Goal: Task Accomplishment & Management: Manage account settings

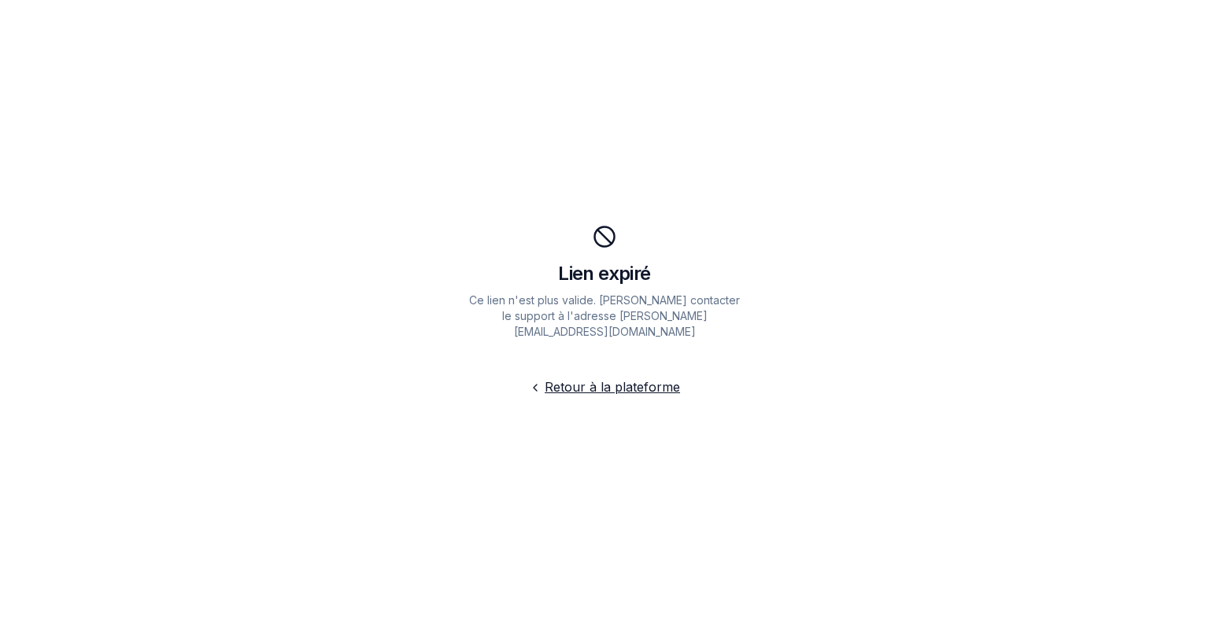
click at [611, 379] on link "Retour à la plateforme" at bounding box center [612, 387] width 135 height 16
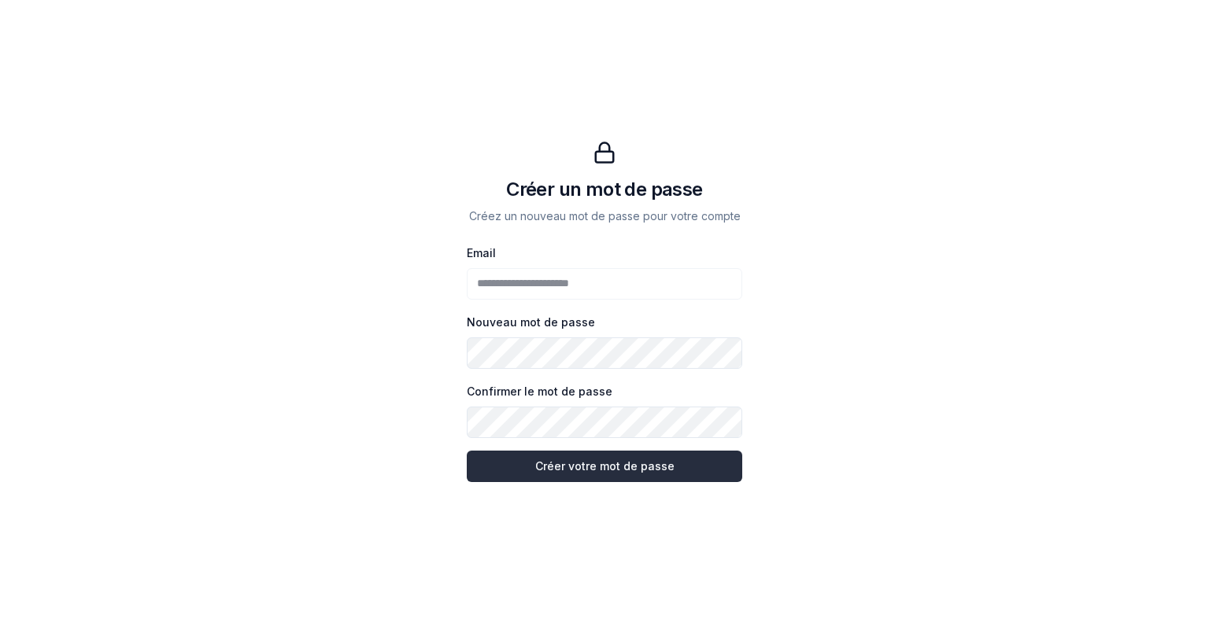
click at [573, 469] on button "Créer votre mot de passe Créer votre mot de passe" at bounding box center [604, 466] width 275 height 31
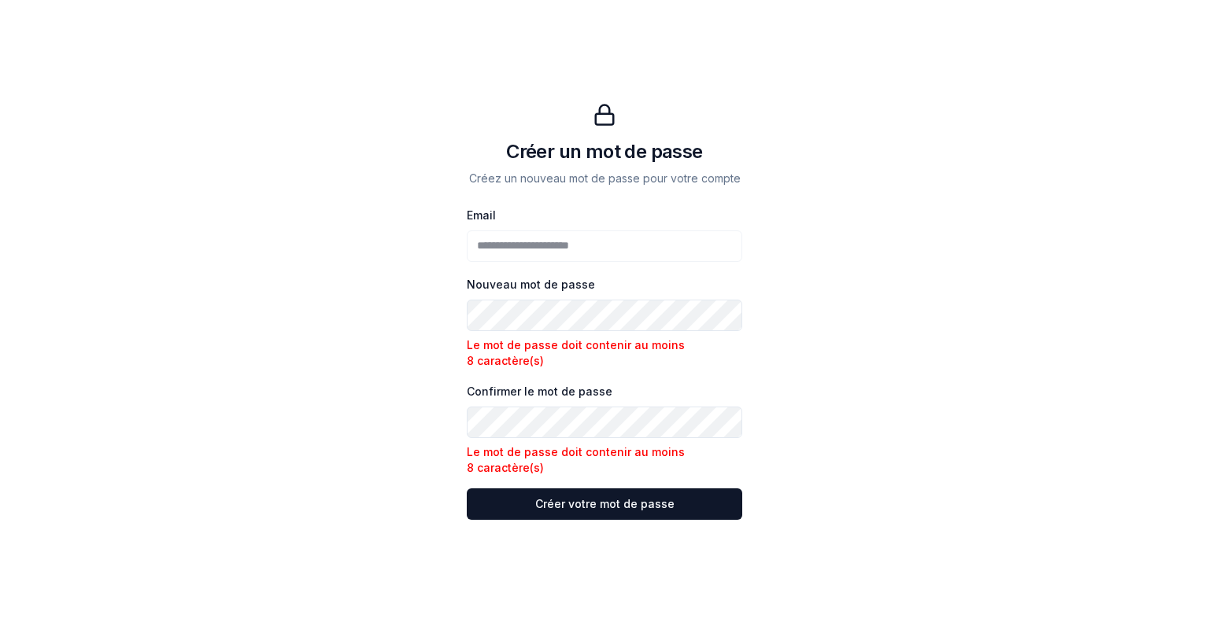
click at [448, 306] on div "**********" at bounding box center [604, 311] width 1209 height 622
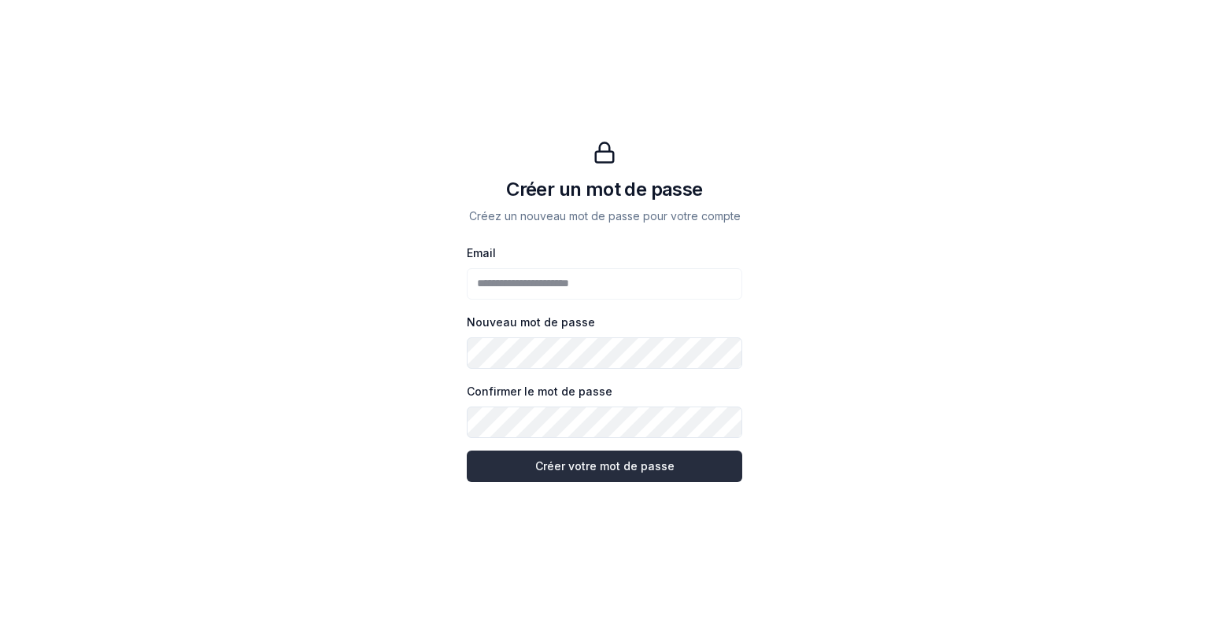
click at [554, 465] on button "Créer votre mot de passe Créer votre mot de passe" at bounding box center [604, 466] width 275 height 31
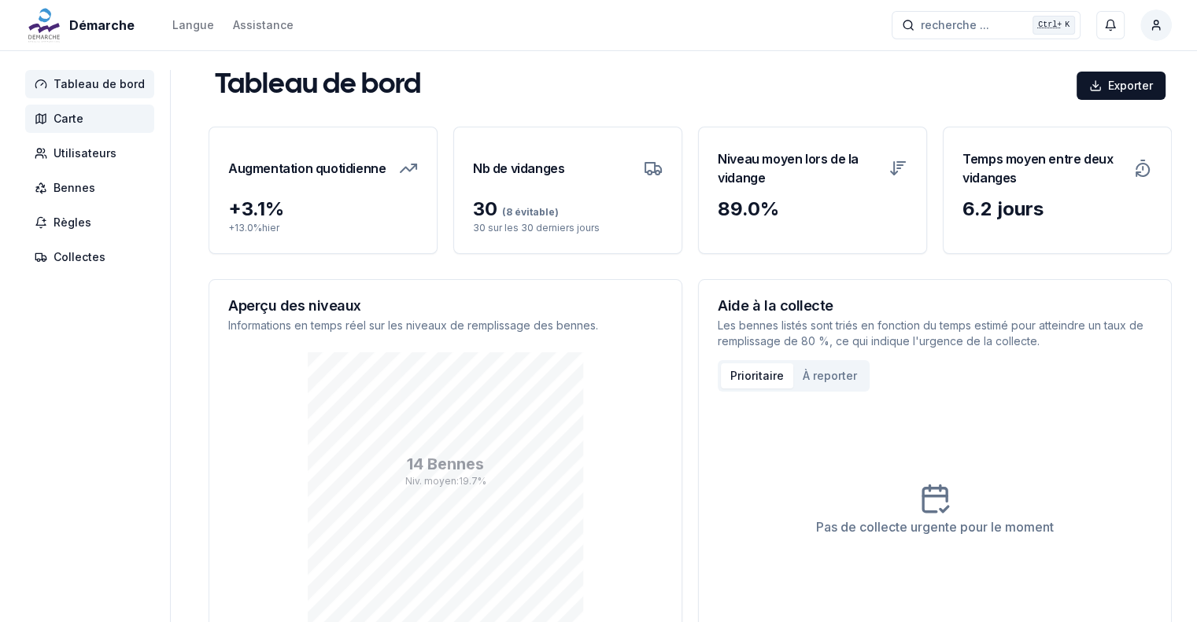
click at [70, 113] on span "Carte" at bounding box center [69, 119] width 30 height 16
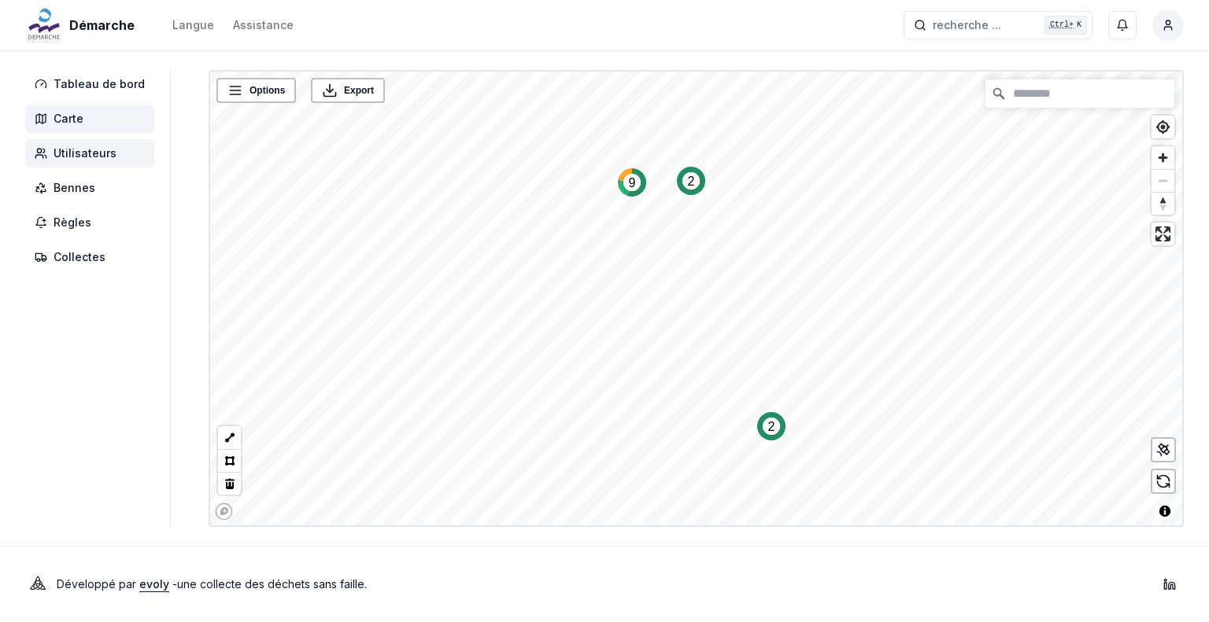
click at [85, 157] on span "Utilisateurs" at bounding box center [85, 154] width 63 height 16
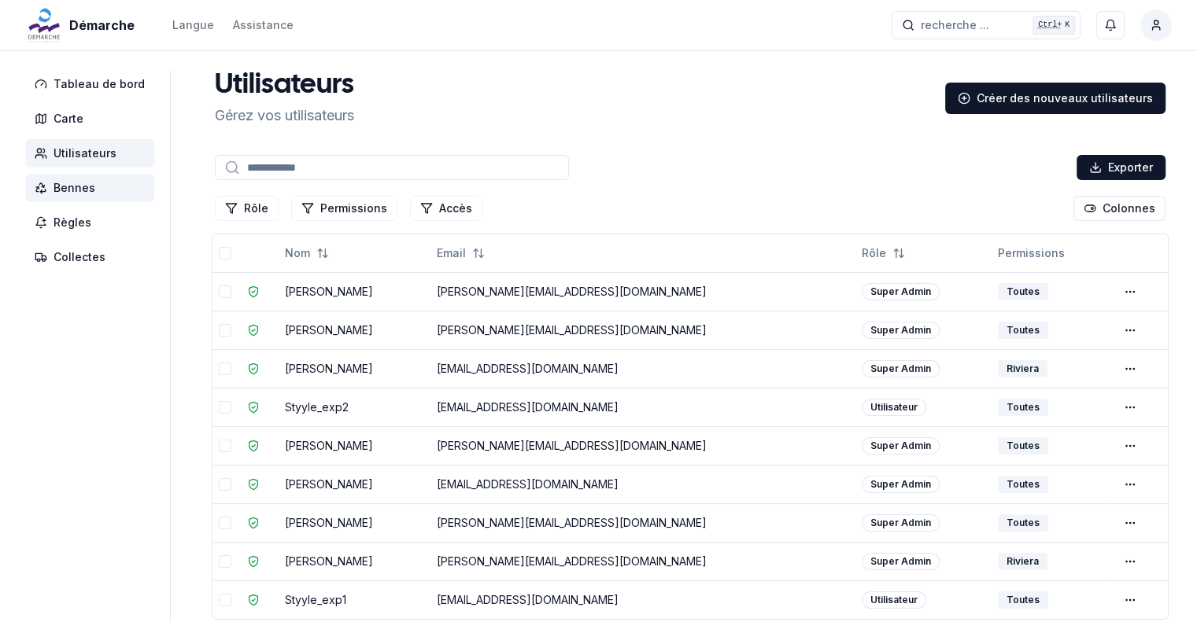
click at [69, 185] on span "Bennes" at bounding box center [75, 188] width 42 height 16
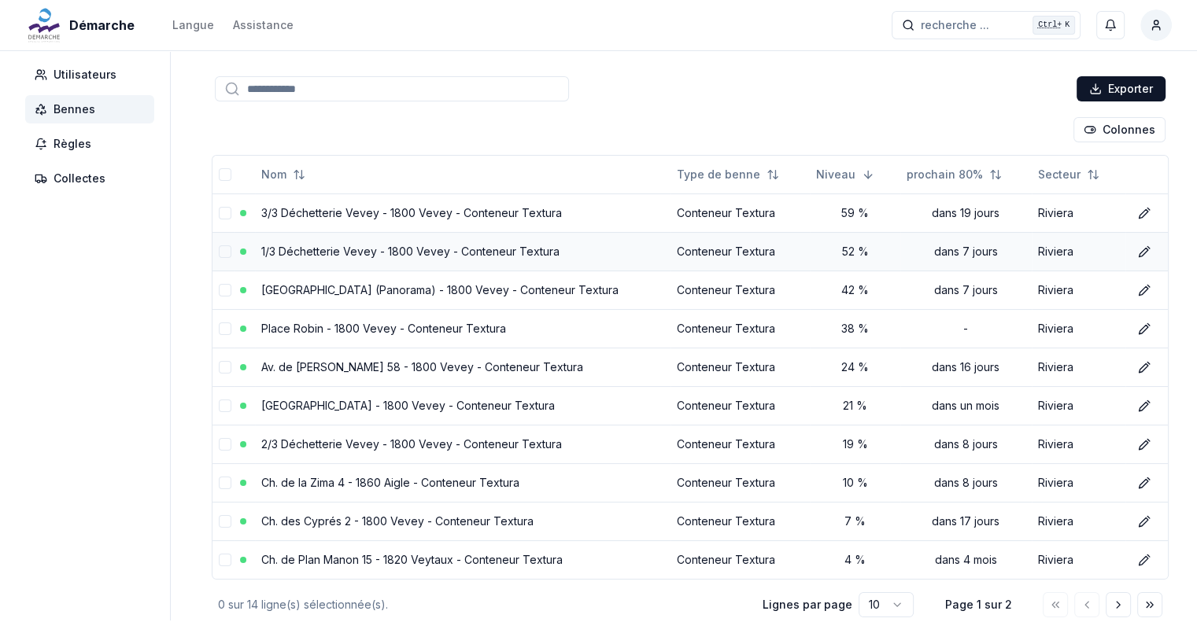
scroll to position [157, 0]
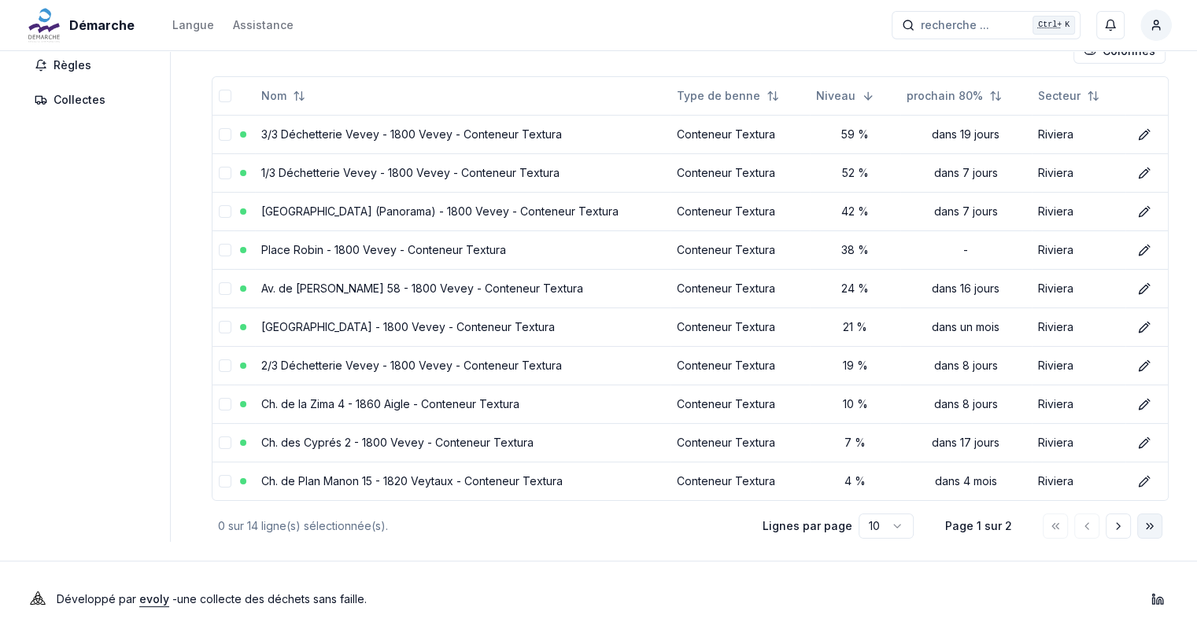
click at [1147, 523] on polyline "Aller à la dernière page" at bounding box center [1148, 526] width 2 height 6
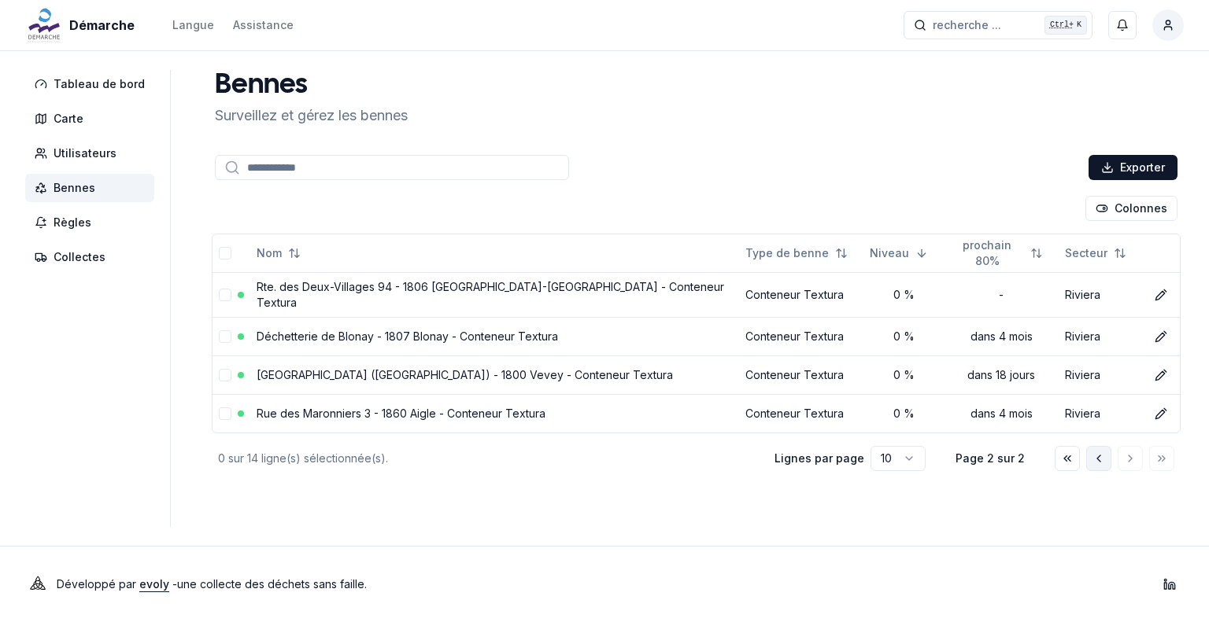
click at [1095, 453] on icon "Aller à la page précédente" at bounding box center [1098, 459] width 13 height 13
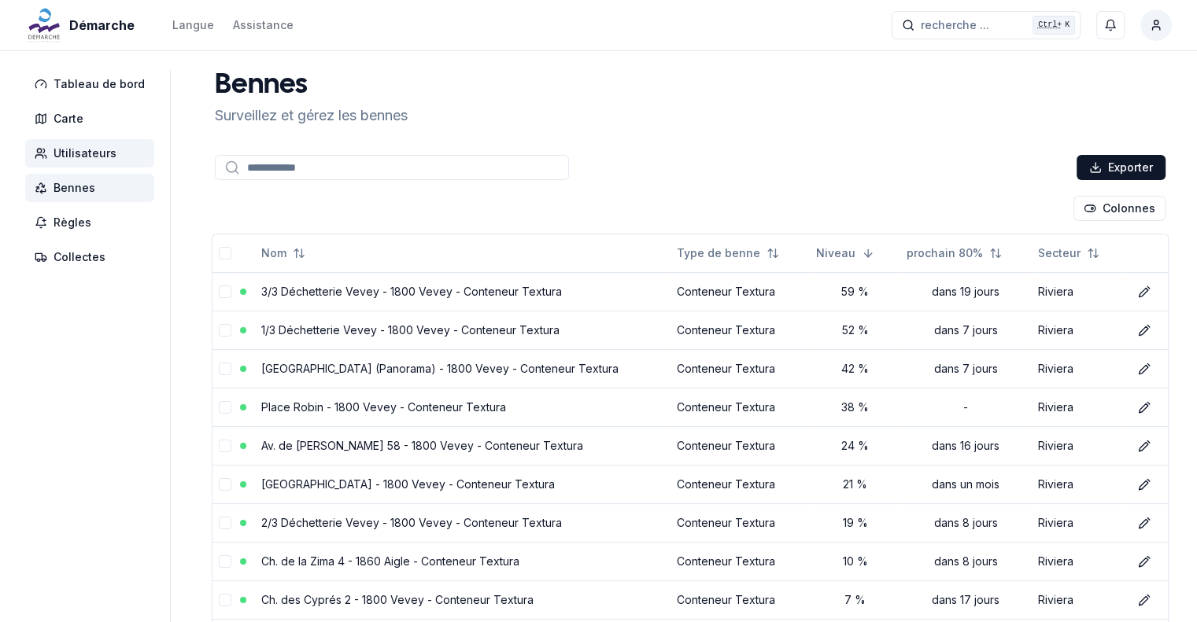
click at [77, 153] on span "Utilisateurs" at bounding box center [85, 154] width 63 height 16
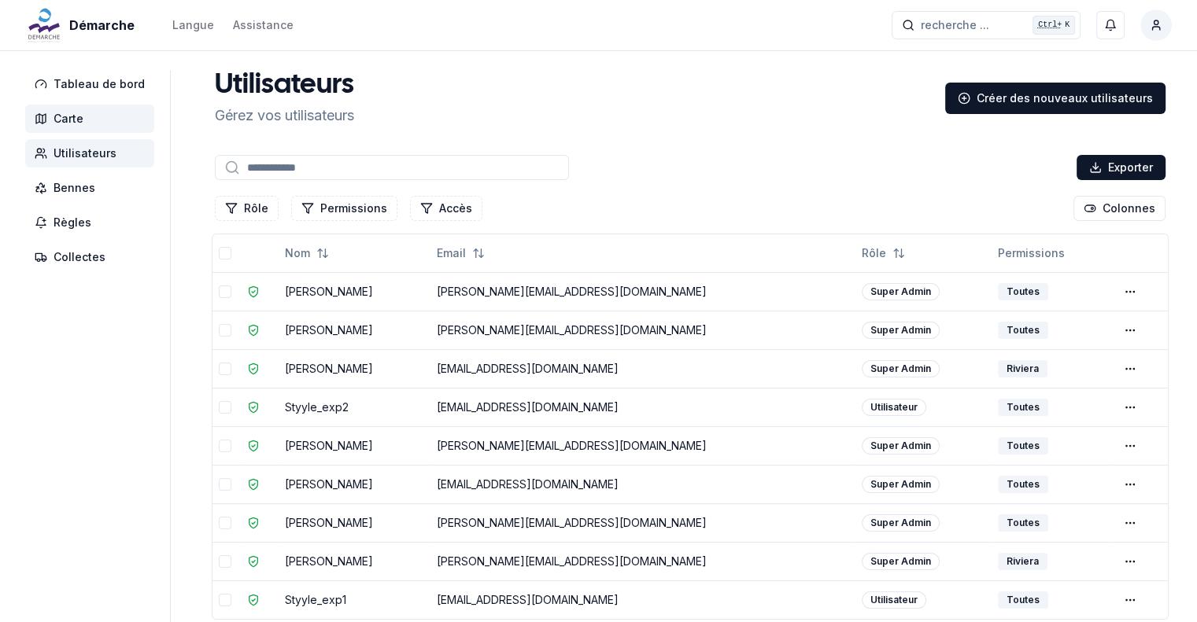
click at [66, 119] on span "Carte" at bounding box center [69, 119] width 30 height 16
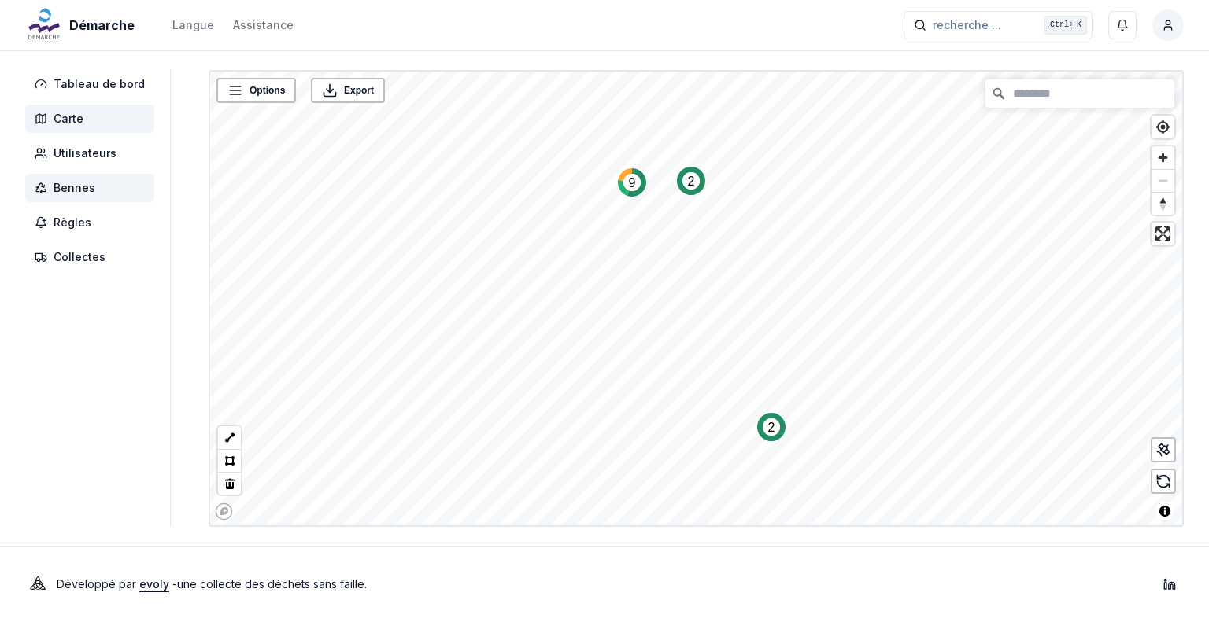
click at [88, 187] on span "Bennes" at bounding box center [75, 188] width 42 height 16
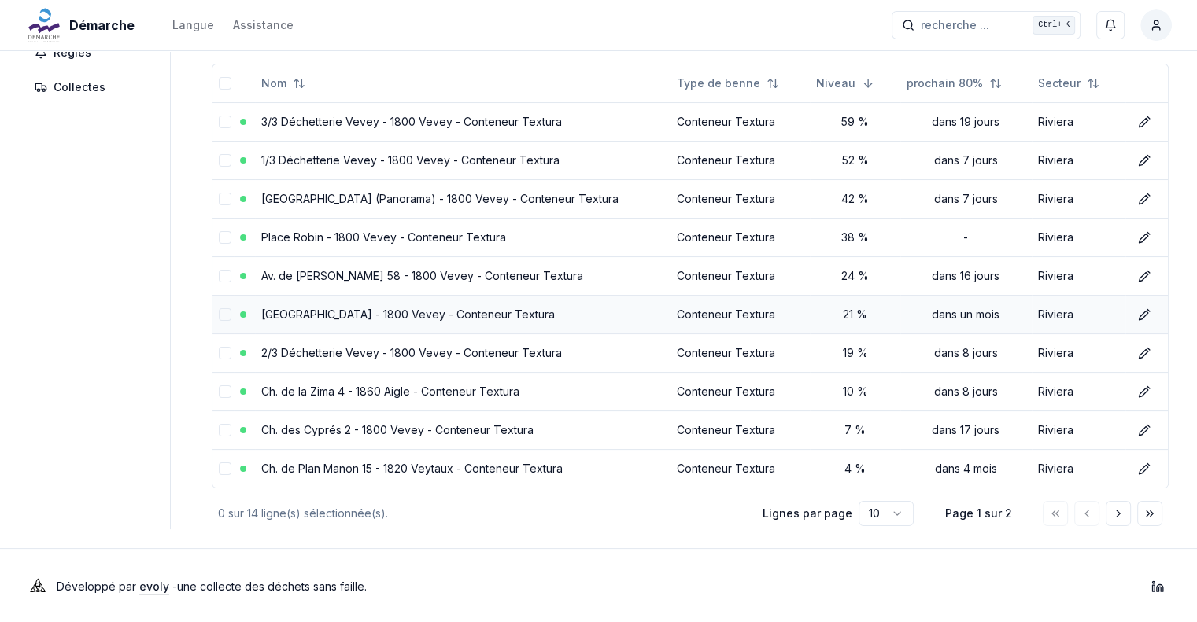
scroll to position [91, 0]
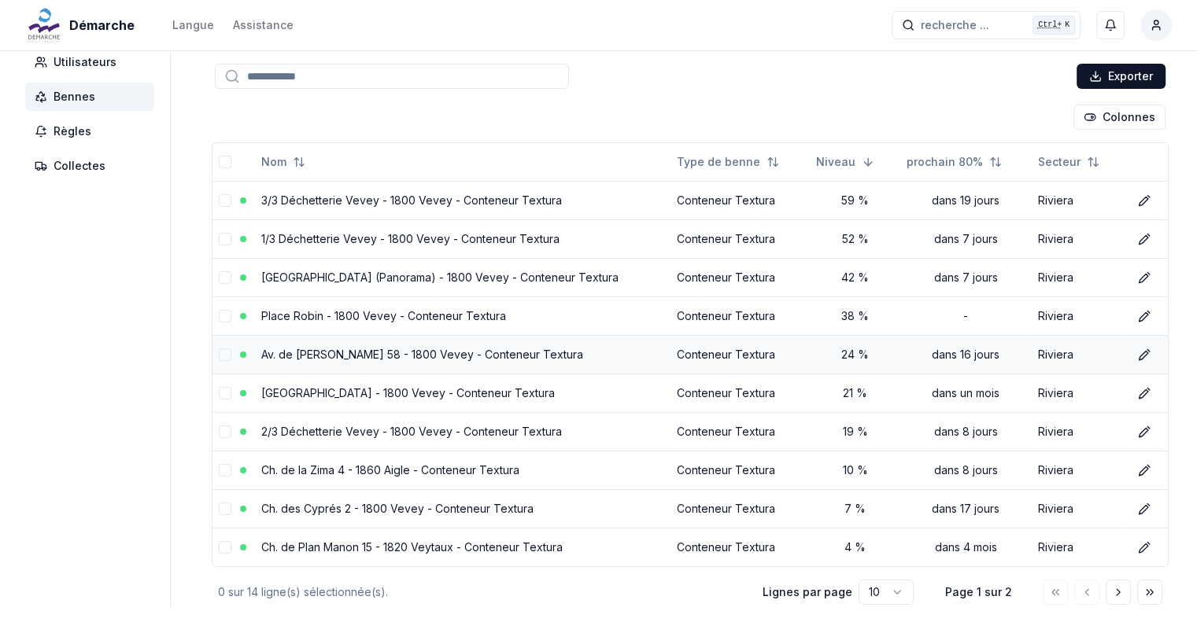
click at [387, 351] on link "Av. de [PERSON_NAME] 58 - 1800 Vevey - Conteneur Textura" at bounding box center [422, 354] width 322 height 13
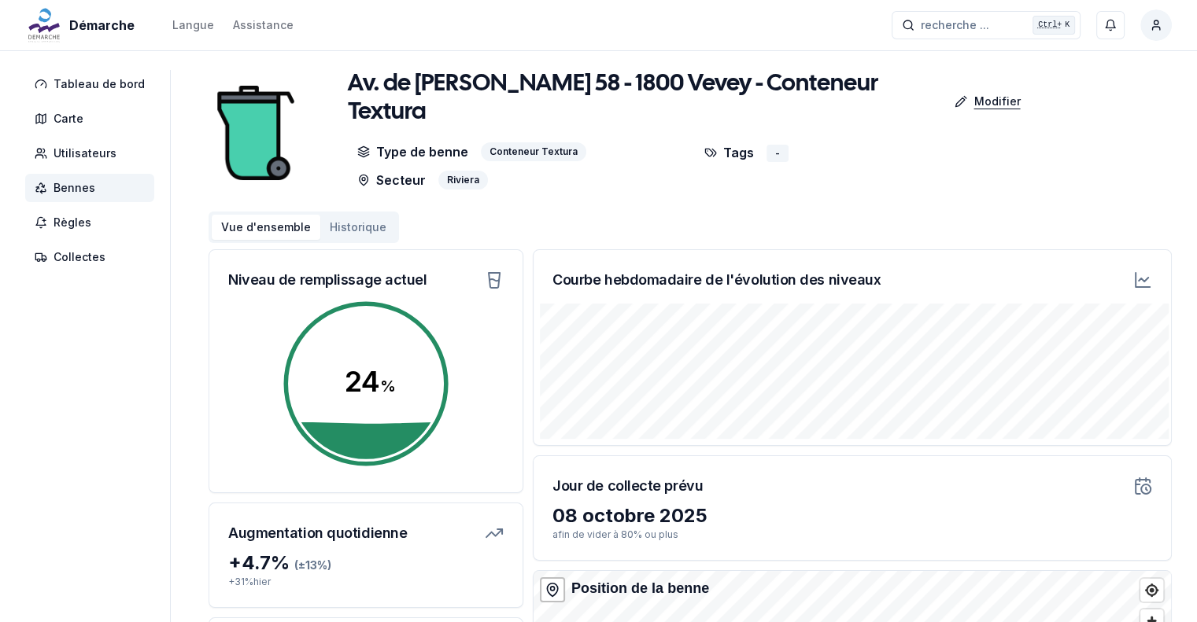
click at [973, 94] on p "Modifier" at bounding box center [996, 102] width 46 height 16
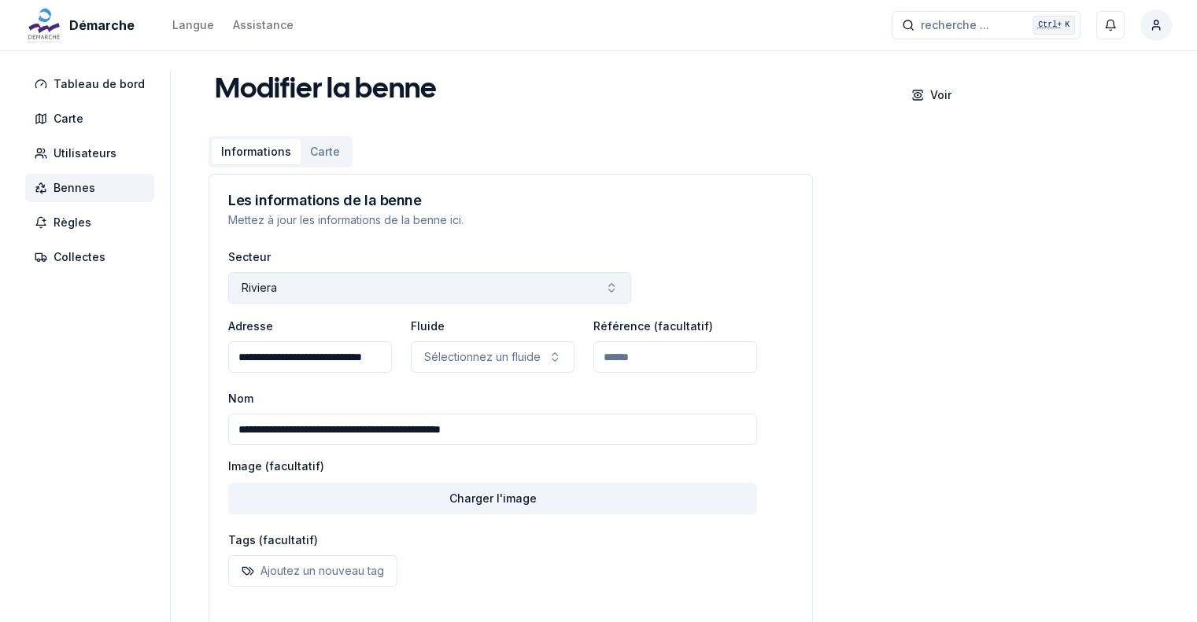
click at [605, 286] on icon "button" at bounding box center [611, 288] width 13 height 13
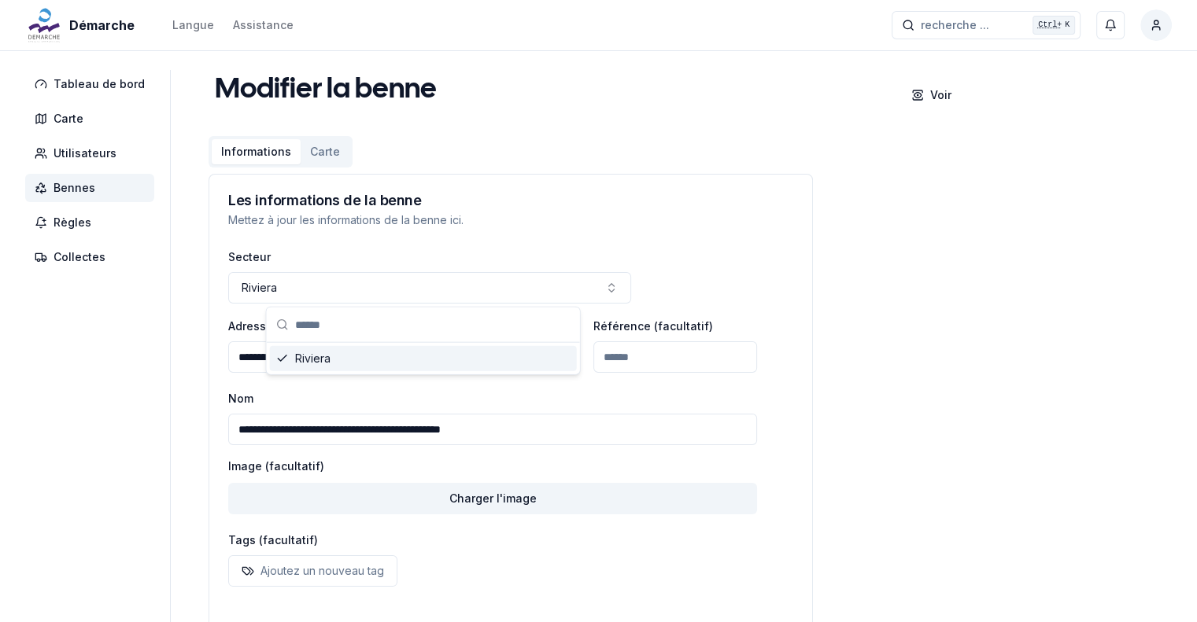
click at [765, 236] on div "Les informations de la benne Mettez à jour les informations de la benne ici." at bounding box center [510, 211] width 603 height 72
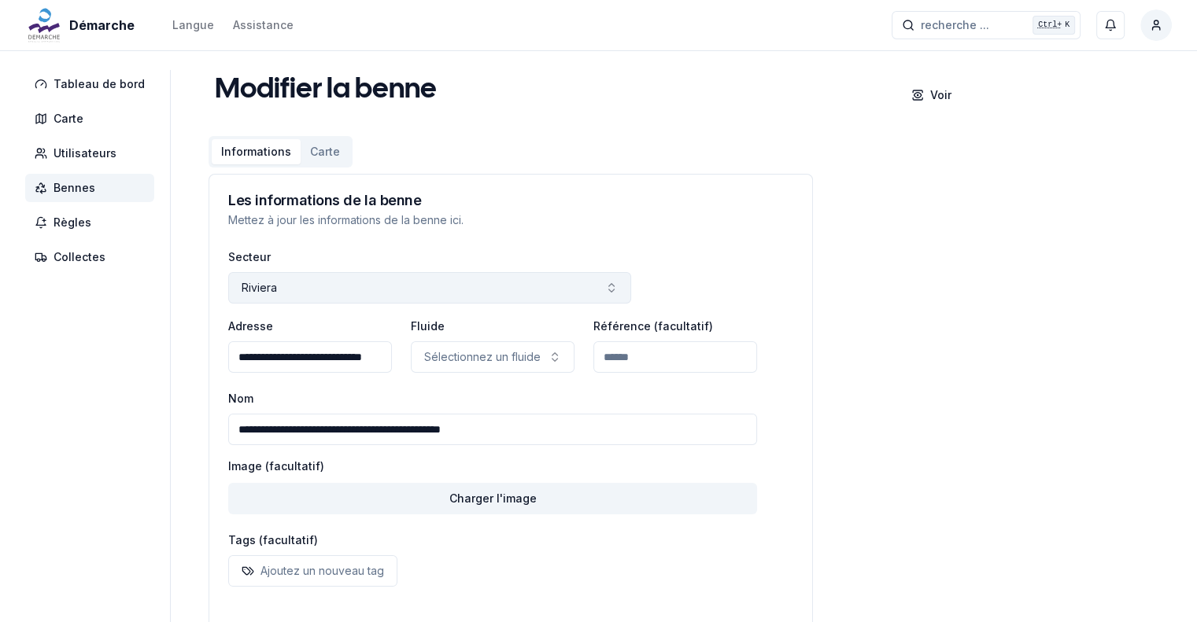
click at [293, 284] on button "Riviera" at bounding box center [429, 287] width 403 height 31
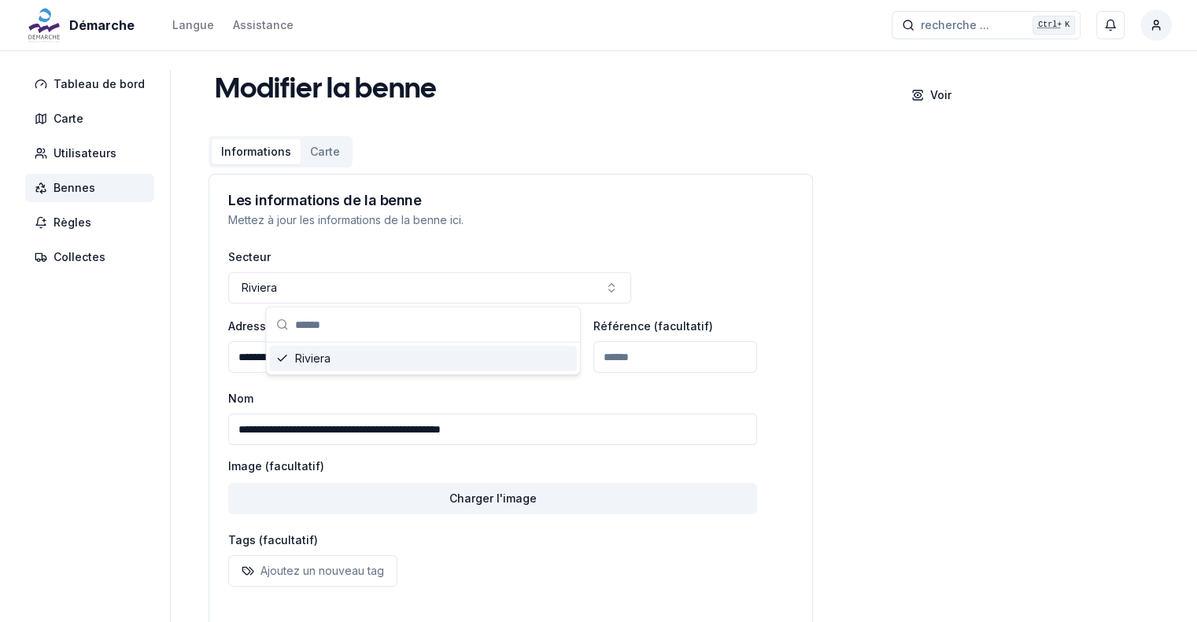
click at [898, 317] on div "**********" at bounding box center [690, 376] width 963 height 612
click at [79, 161] on span "Utilisateurs" at bounding box center [85, 154] width 63 height 16
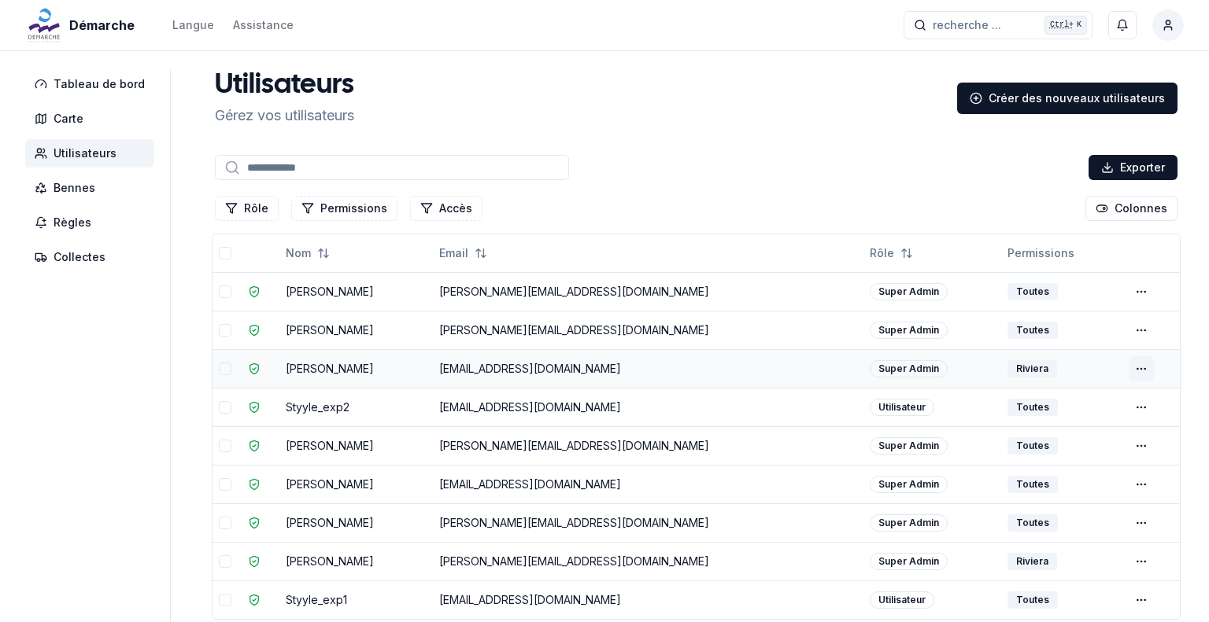
click at [1125, 366] on html "Démarche Langue Assistance recherche ... recherche ... Ctrl+ K Behar Hoxha Tabl…" at bounding box center [604, 378] width 1209 height 756
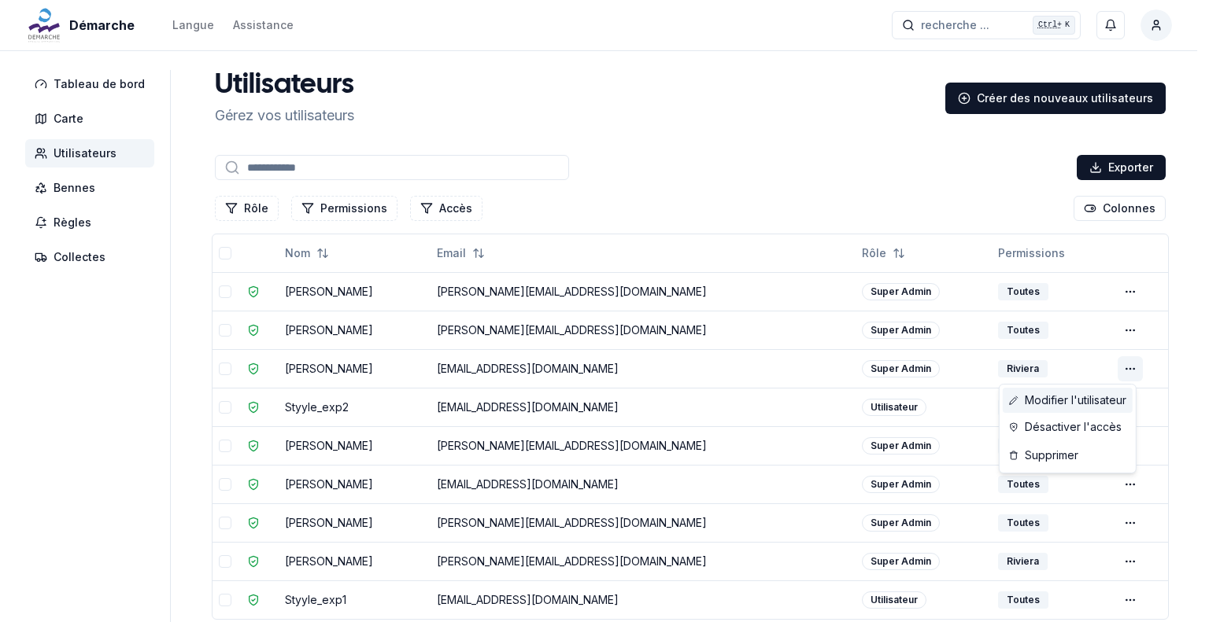
click at [1111, 398] on link "Modifier l'utilisateur" at bounding box center [1068, 400] width 130 height 25
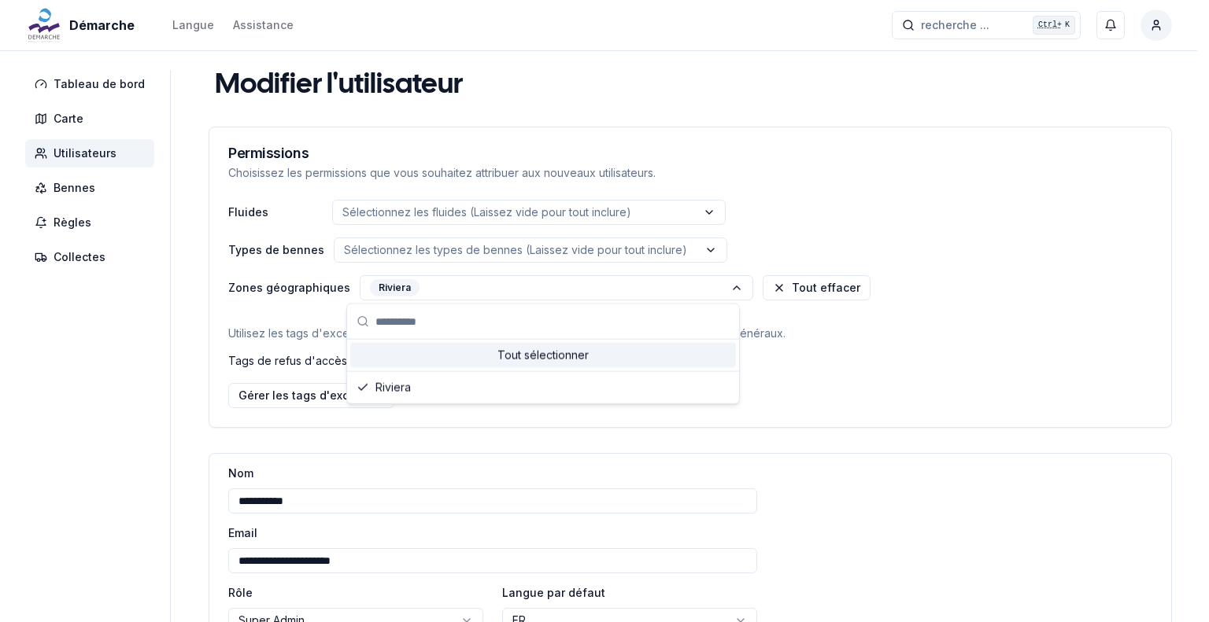
click at [526, 358] on div "Tout sélectionner" at bounding box center [543, 355] width 386 height 25
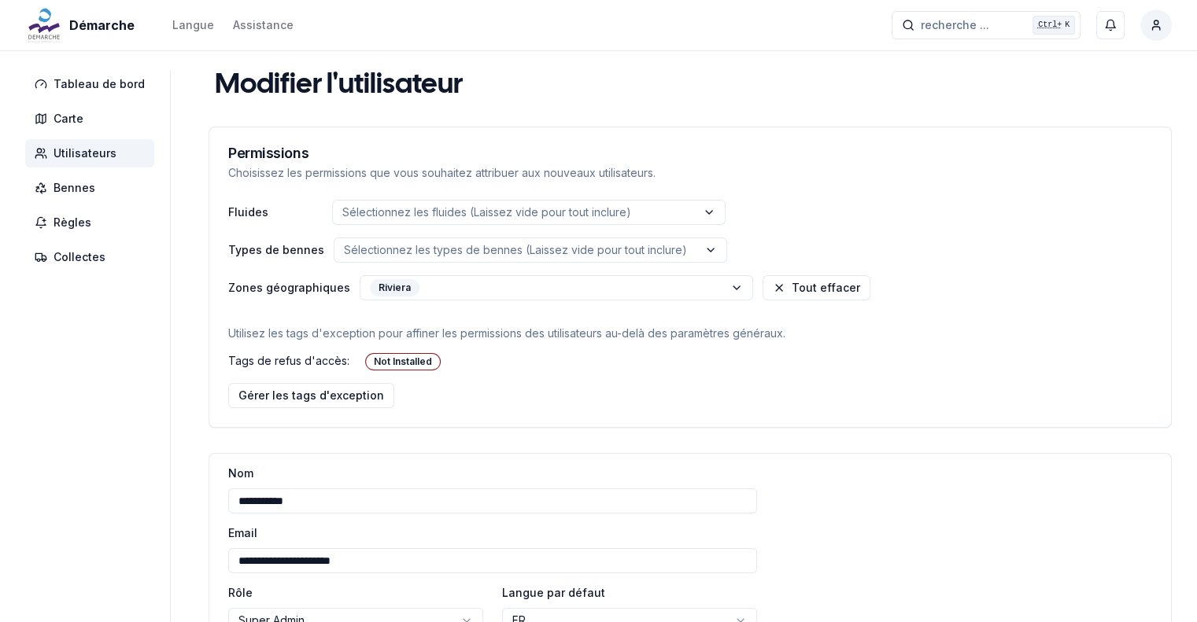
click at [940, 377] on html "**********" at bounding box center [598, 407] width 1197 height 815
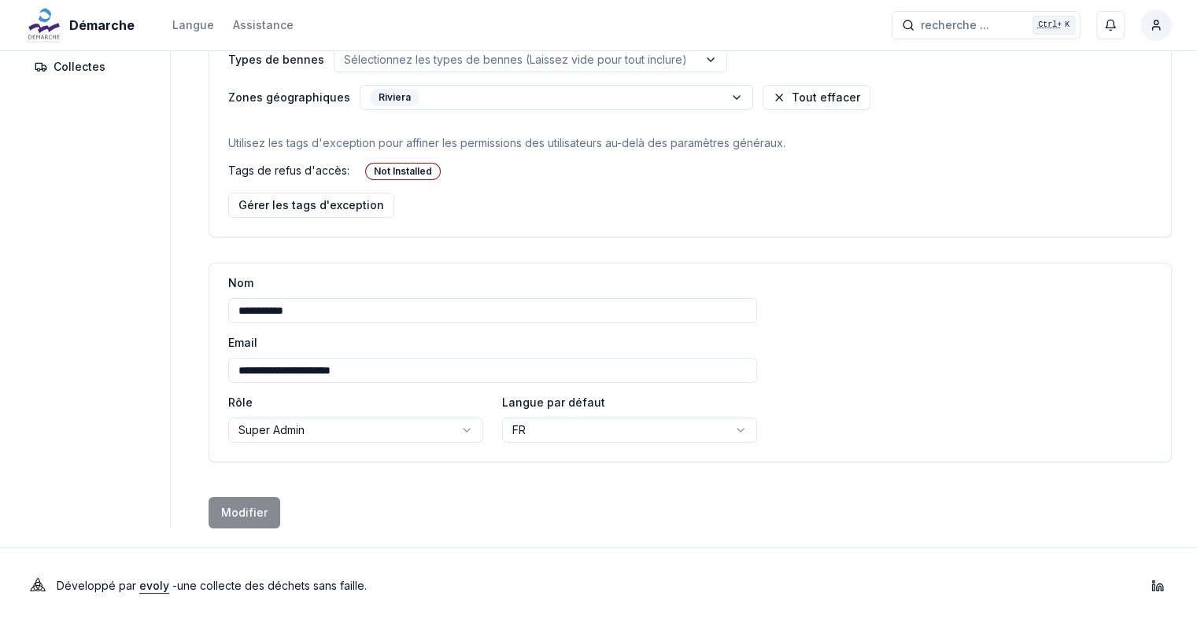
scroll to position [33, 0]
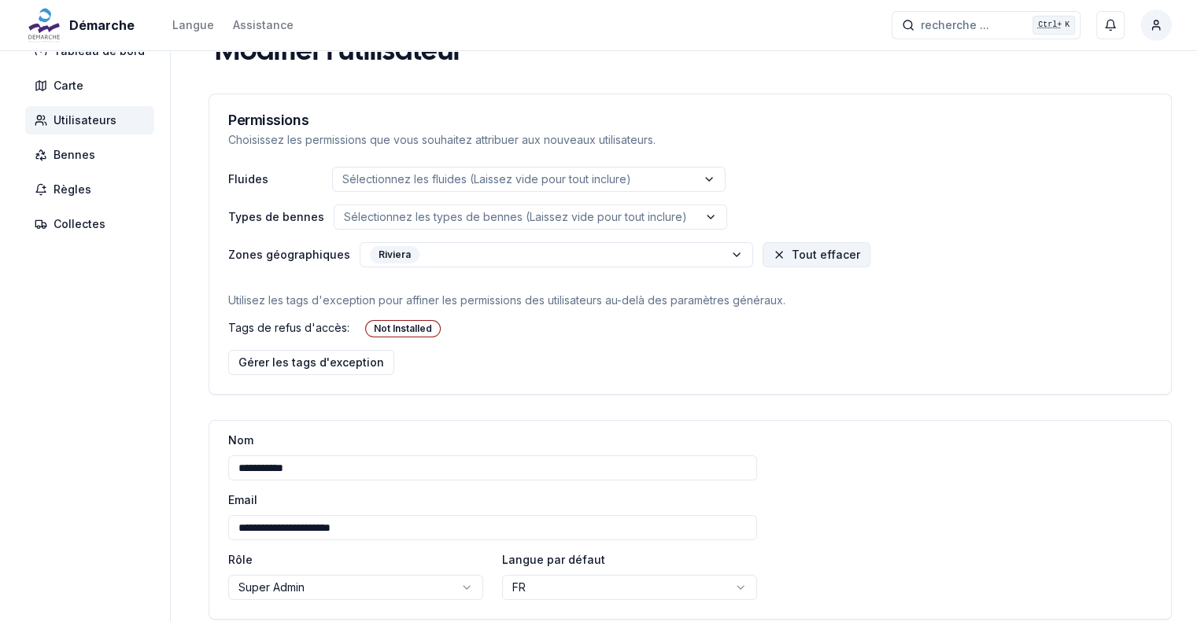
click at [805, 256] on button "Tout effacer" at bounding box center [817, 254] width 108 height 25
click at [733, 254] on html "**********" at bounding box center [598, 374] width 1197 height 815
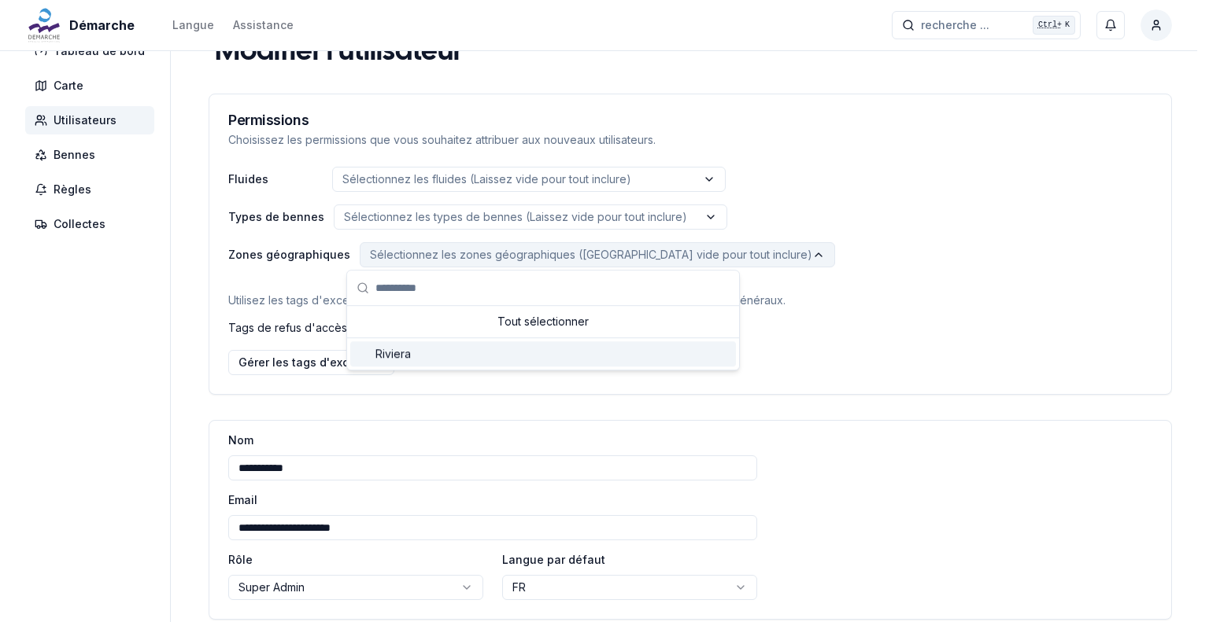
click at [425, 355] on div "Riviera" at bounding box center [543, 354] width 386 height 25
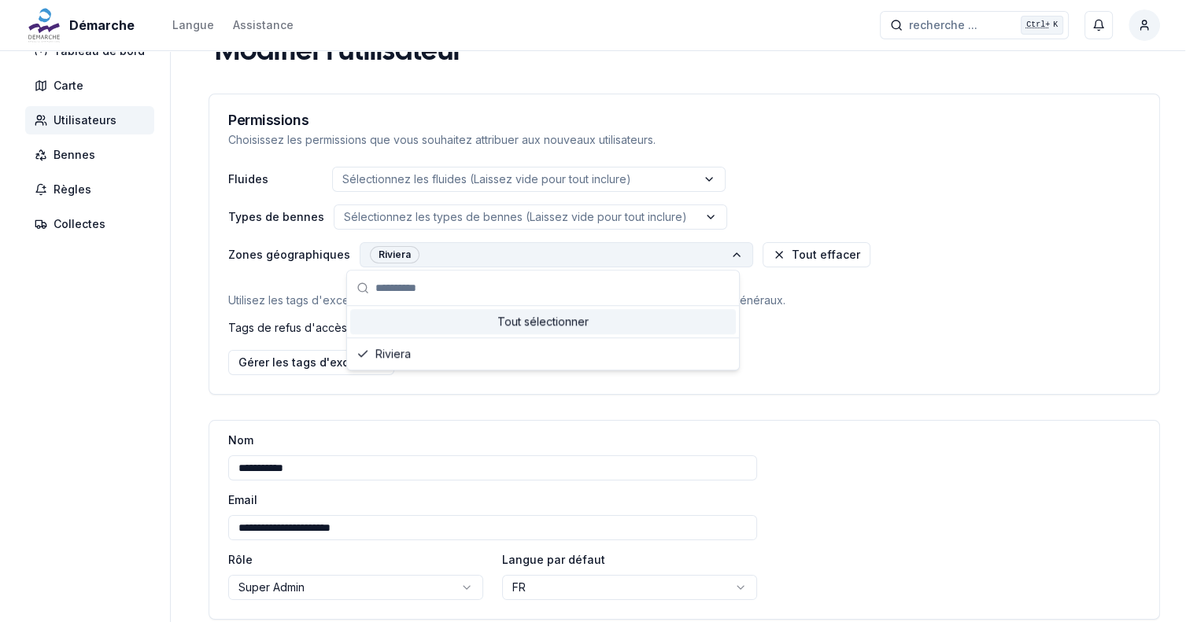
click at [952, 347] on html "**********" at bounding box center [598, 374] width 1197 height 815
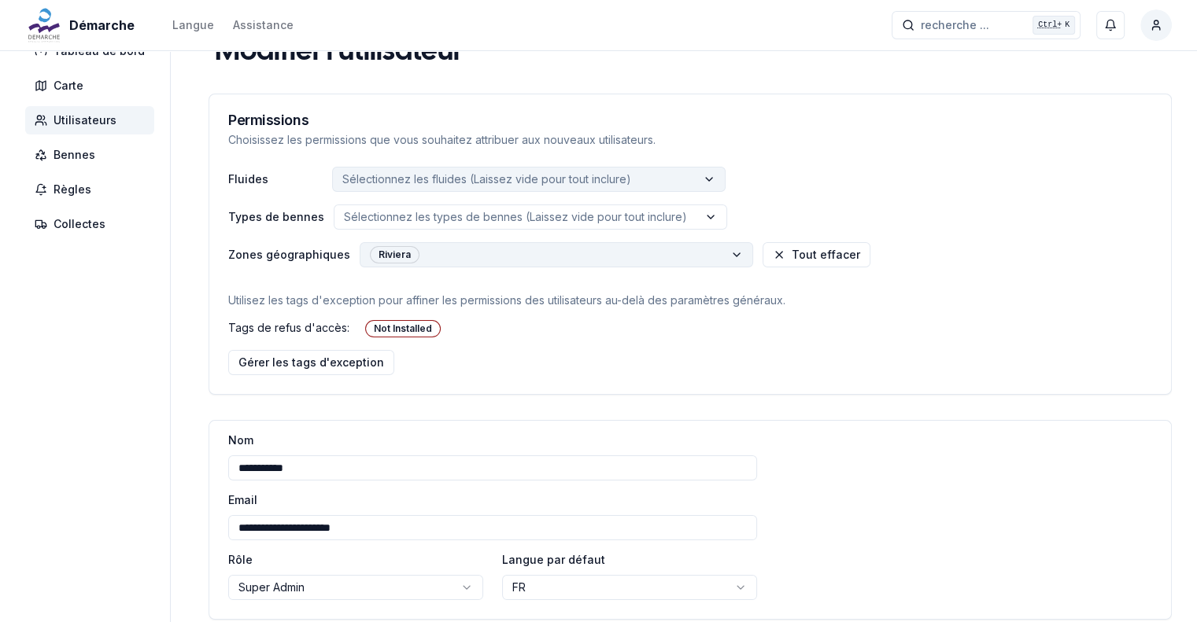
click at [493, 175] on p "Sélectionnez les fluides (Laissez vide pour tout inclure)" at bounding box center [486, 180] width 289 height 16
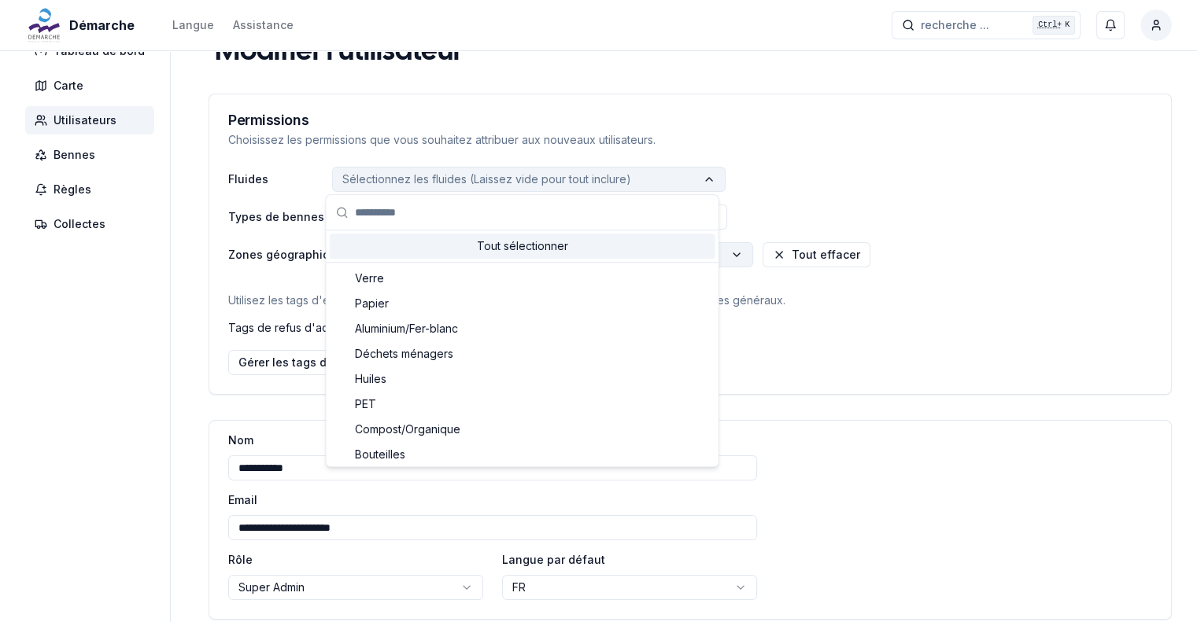
click at [493, 175] on p "Sélectionnez les fluides (Laissez vide pour tout inclure)" at bounding box center [486, 180] width 289 height 16
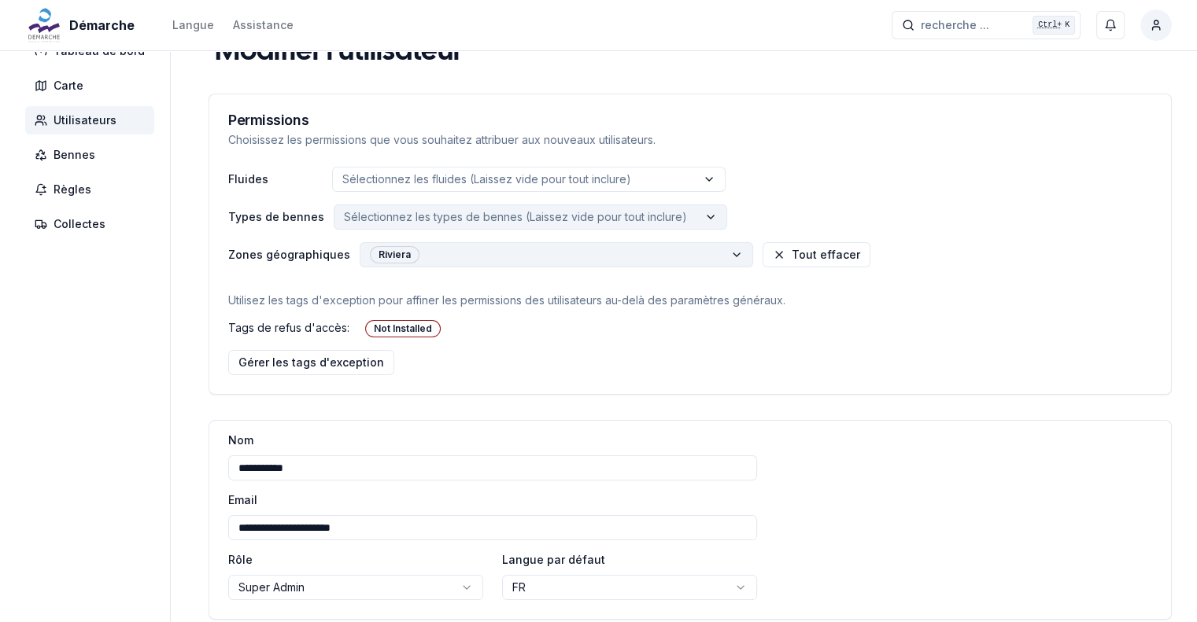
click at [431, 214] on p "Sélectionnez les types de bennes (Laissez vide pour tout inclure)" at bounding box center [515, 217] width 343 height 16
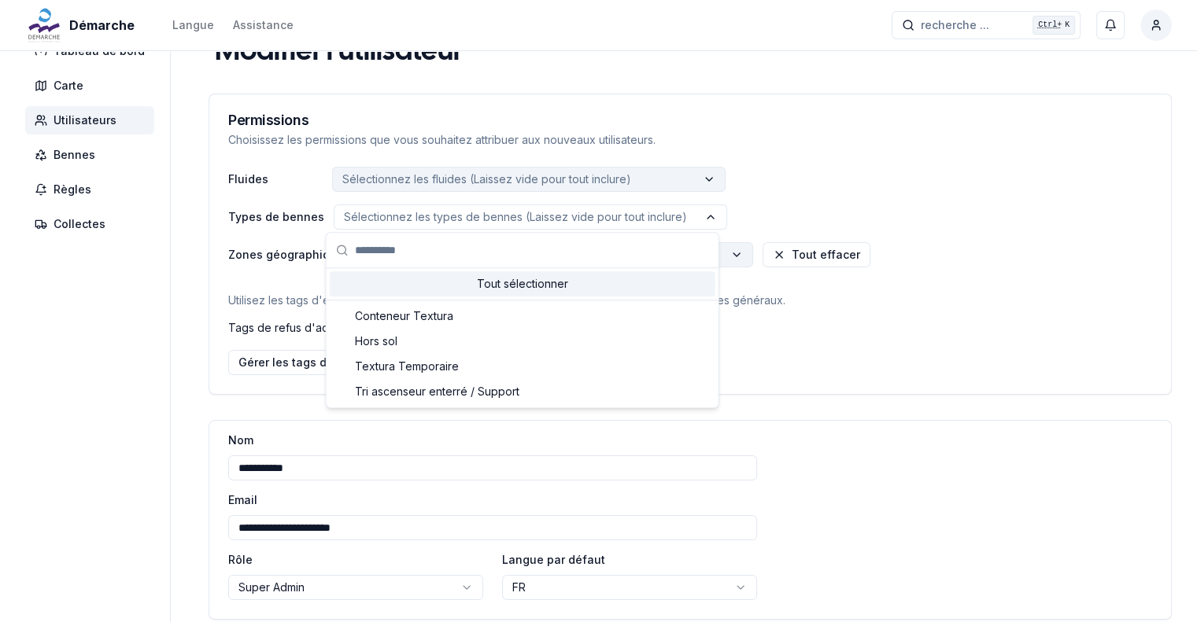
click at [427, 175] on p "Sélectionnez les fluides (Laissez vide pour tout inclure)" at bounding box center [486, 180] width 289 height 16
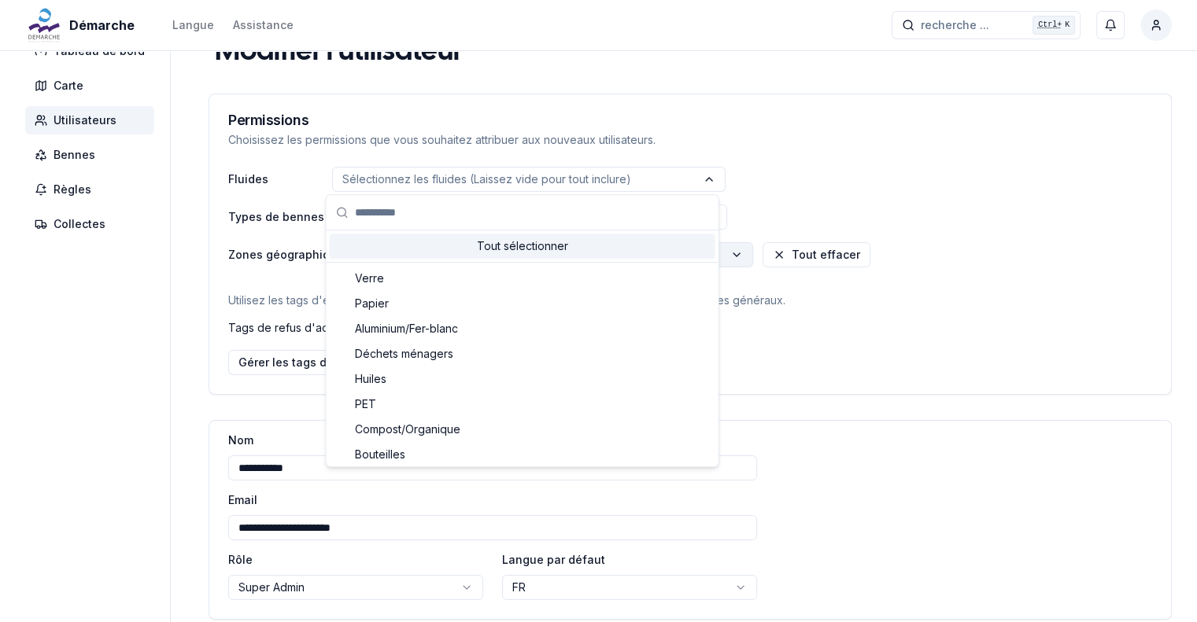
click at [878, 142] on p "Choisissez les permissions que vous souhaitez attribuer aux nouveaux utilisateu…" at bounding box center [690, 140] width 924 height 16
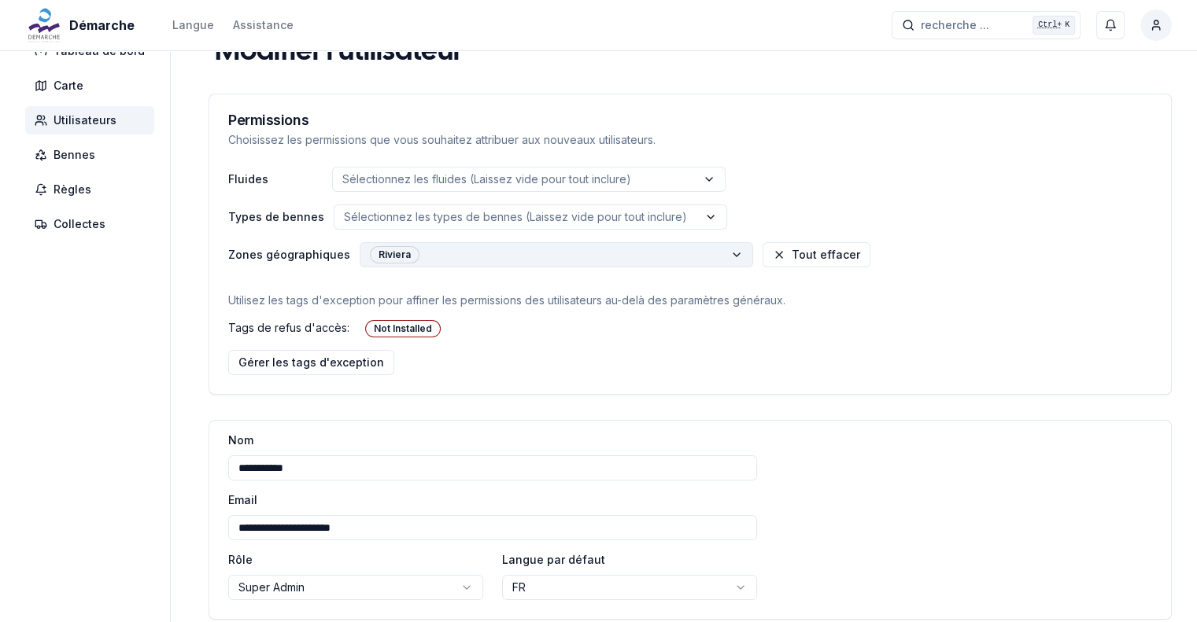
click at [100, 119] on span "Utilisateurs" at bounding box center [85, 121] width 63 height 16
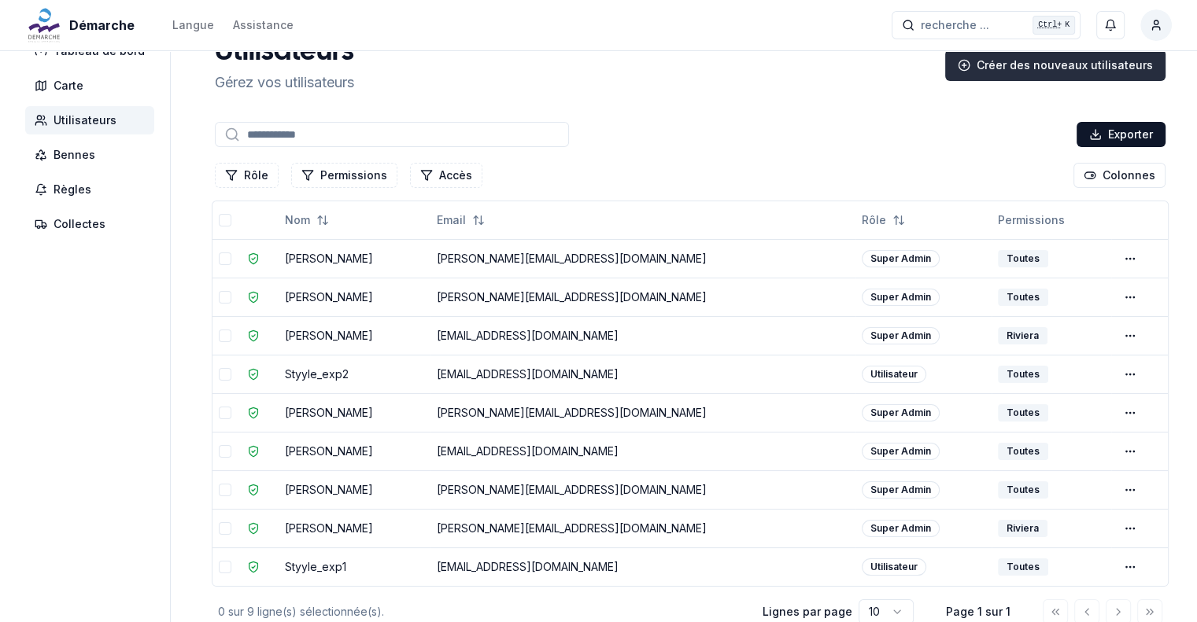
click at [1036, 68] on div "Créer des nouveaux utilisateurs" at bounding box center [1055, 65] width 220 height 31
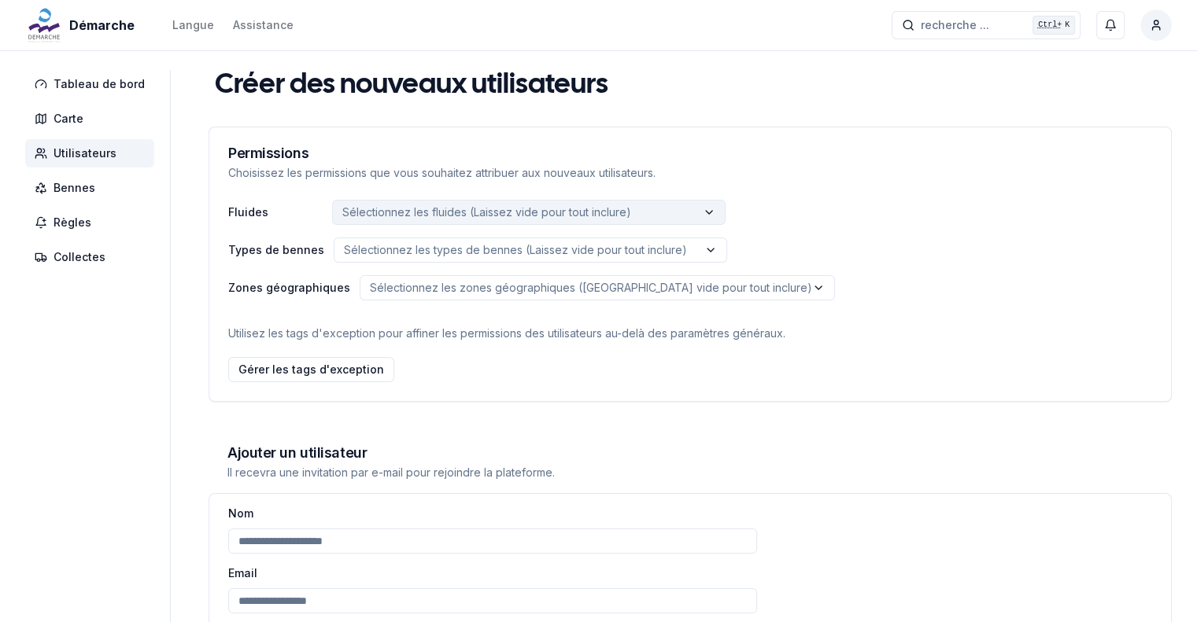
click at [427, 209] on p "Sélectionnez les fluides (Laissez vide pour tout inclure)" at bounding box center [486, 213] width 289 height 16
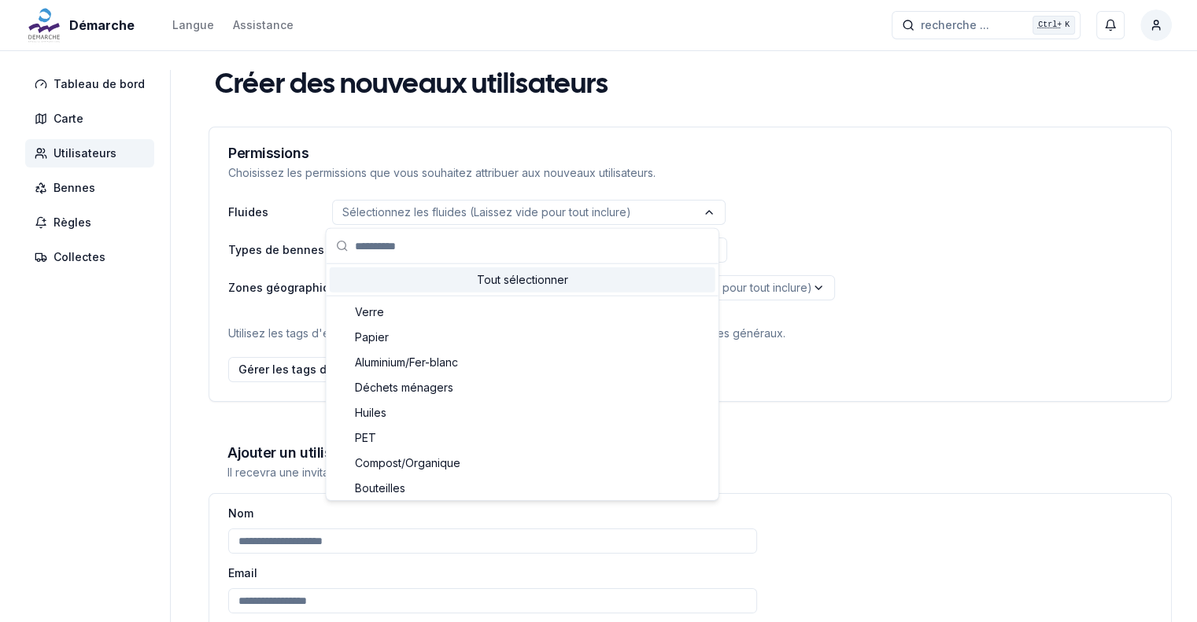
drag, startPoint x: 925, startPoint y: 182, endPoint x: 826, endPoint y: 202, distance: 101.2
click at [925, 184] on div "Permissions Choisissez les permissions que vous souhaitez attribuer aux nouveau…" at bounding box center [690, 163] width 962 height 72
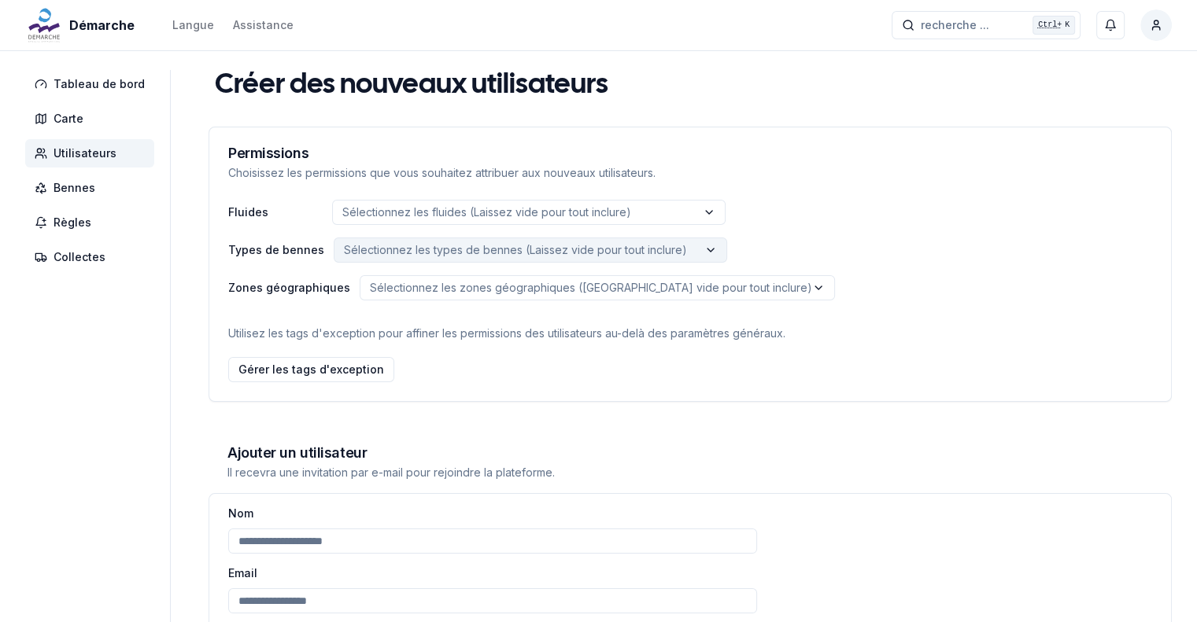
click at [434, 253] on p "Sélectionnez les types de bennes (Laissez vide pour tout inclure)" at bounding box center [515, 250] width 343 height 16
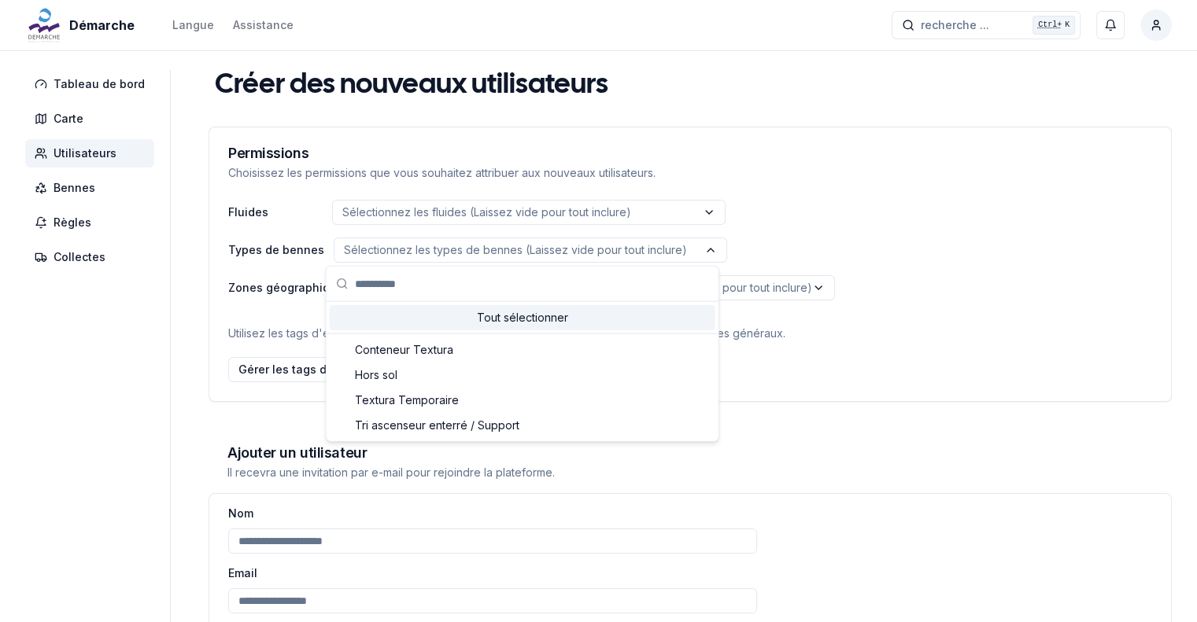
click at [960, 242] on div "Types de bennes Sélectionnez les types de bennes (Laissez vide pour tout inclur…" at bounding box center [690, 250] width 924 height 25
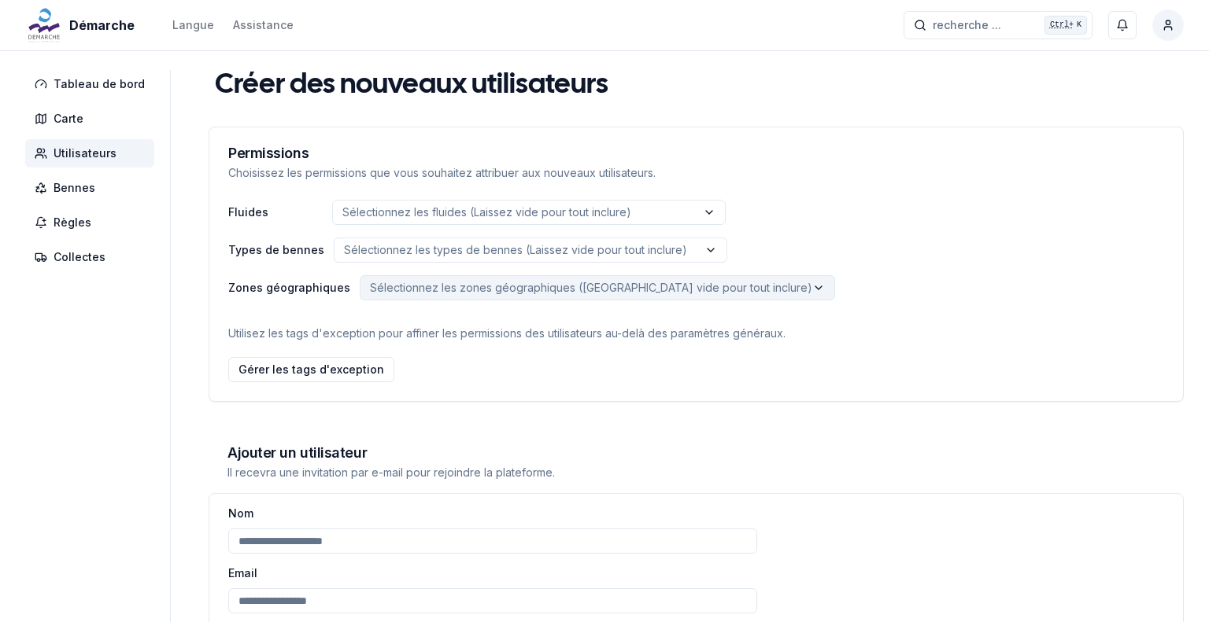
click at [429, 289] on html "**********" at bounding box center [604, 451] width 1209 height 902
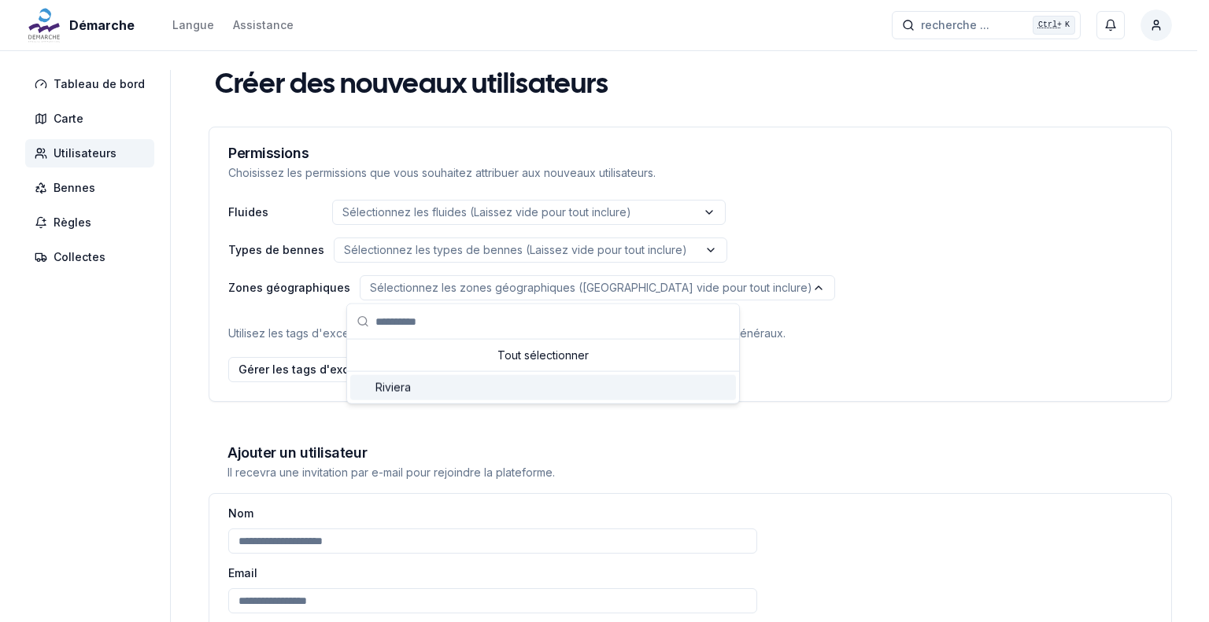
click at [397, 385] on span "Riviera" at bounding box center [392, 388] width 35 height 16
click at [972, 288] on html "**********" at bounding box center [604, 451] width 1209 height 902
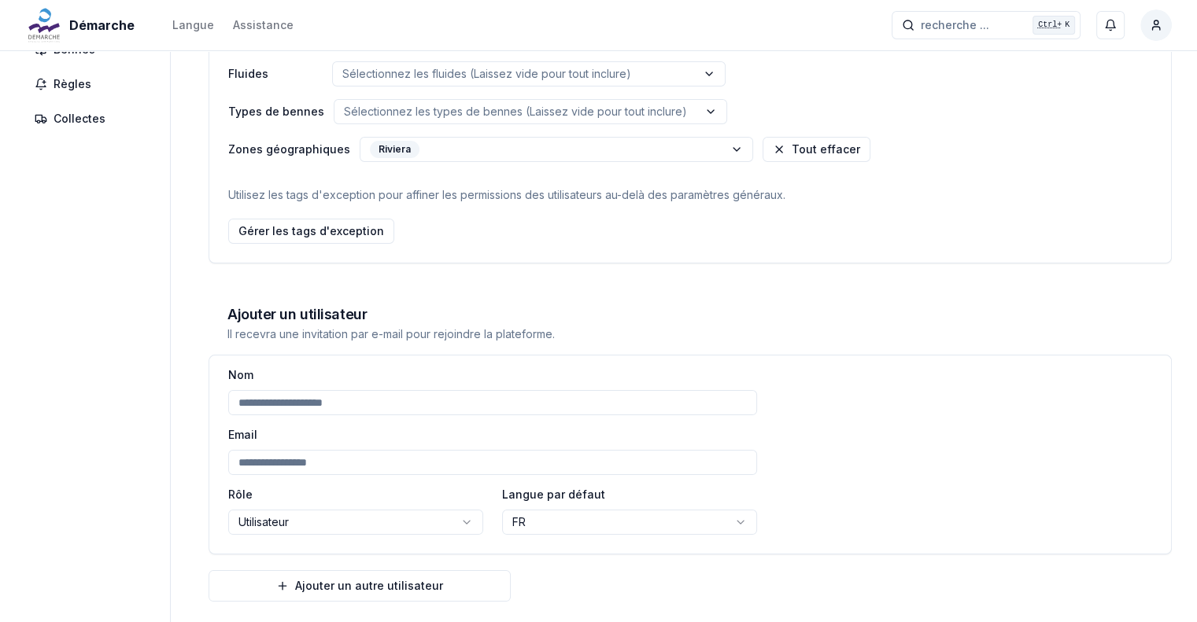
scroll to position [157, 0]
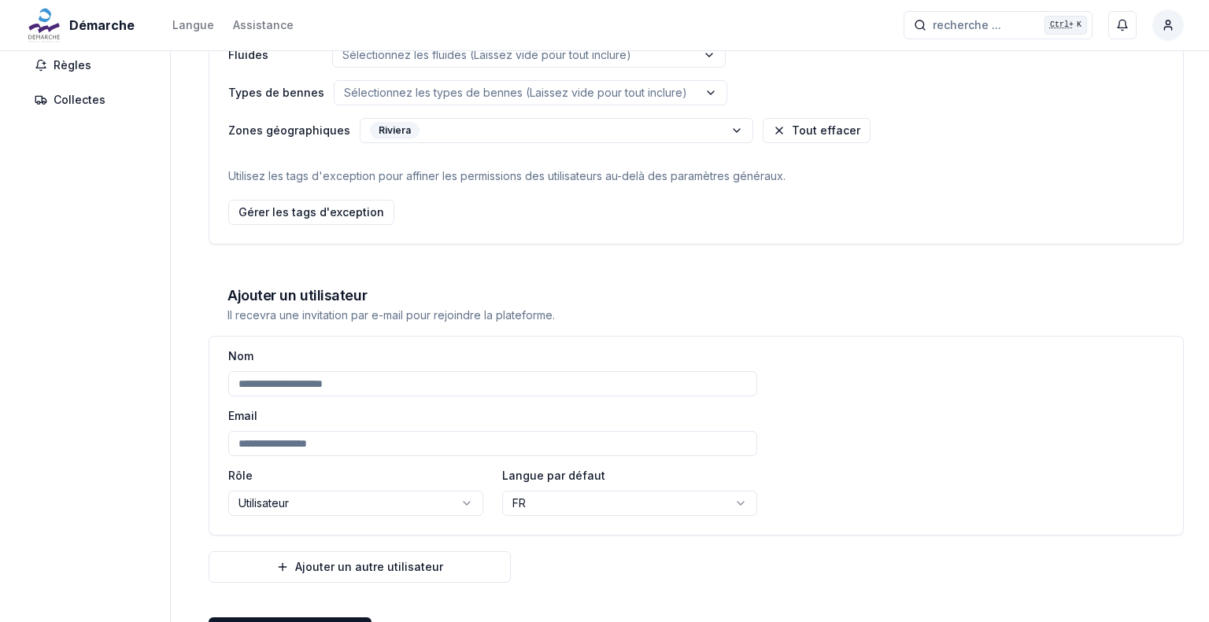
click at [324, 511] on html "**********" at bounding box center [604, 294] width 1209 height 902
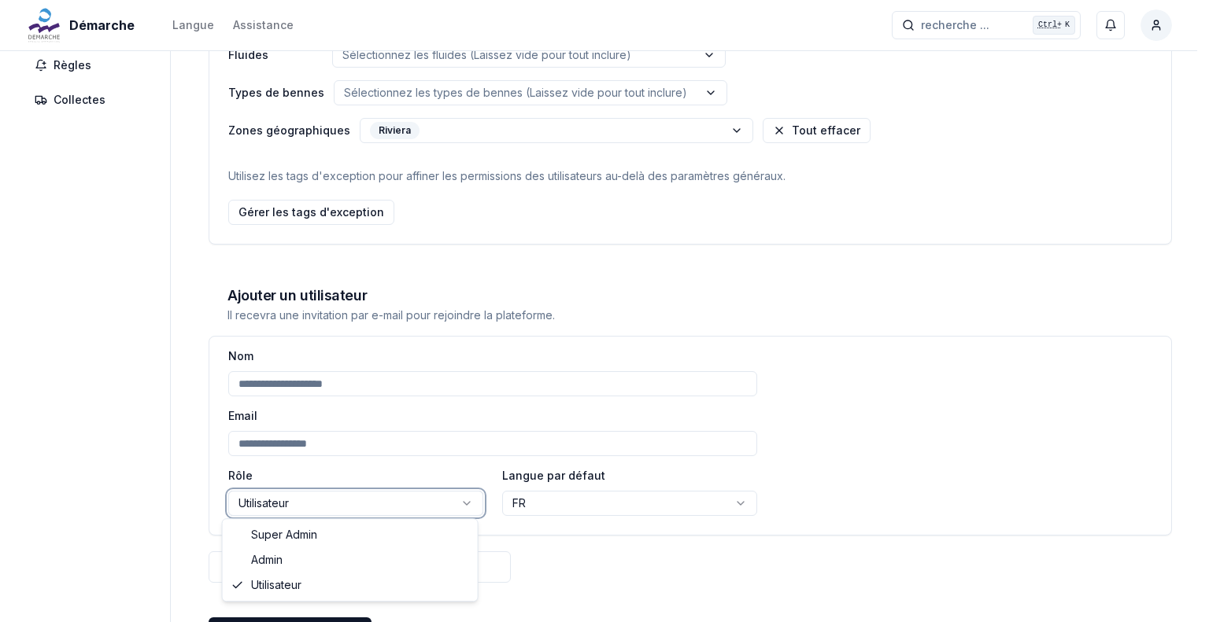
click at [86, 395] on html "**********" at bounding box center [604, 294] width 1209 height 902
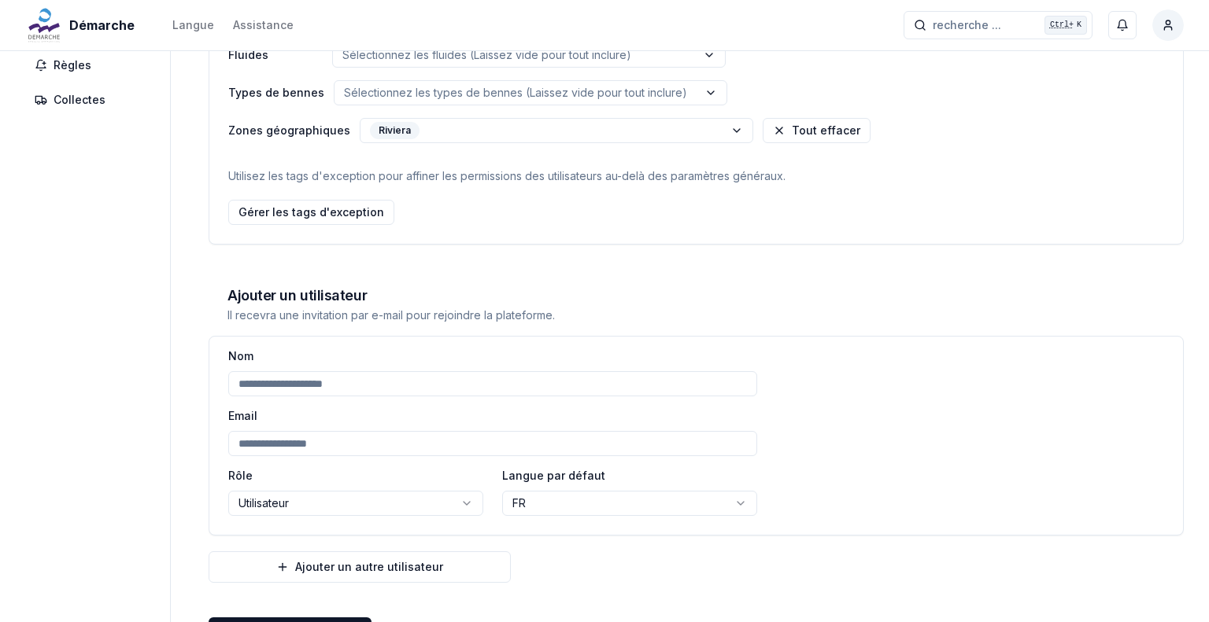
click at [298, 505] on html "**********" at bounding box center [604, 294] width 1209 height 902
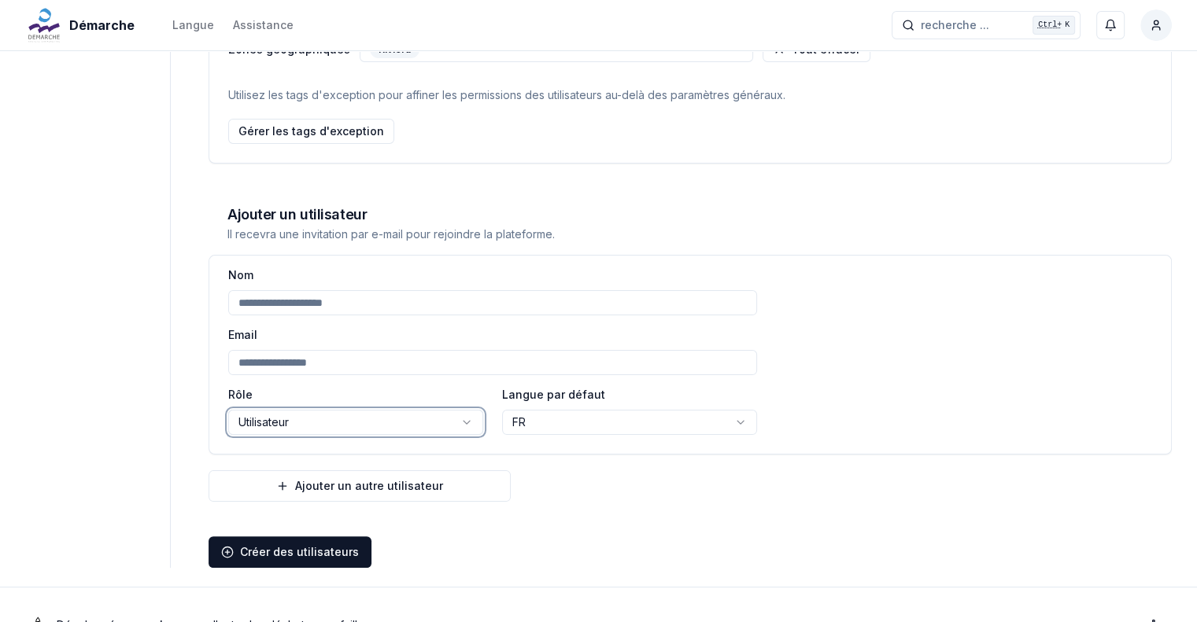
scroll to position [278, 0]
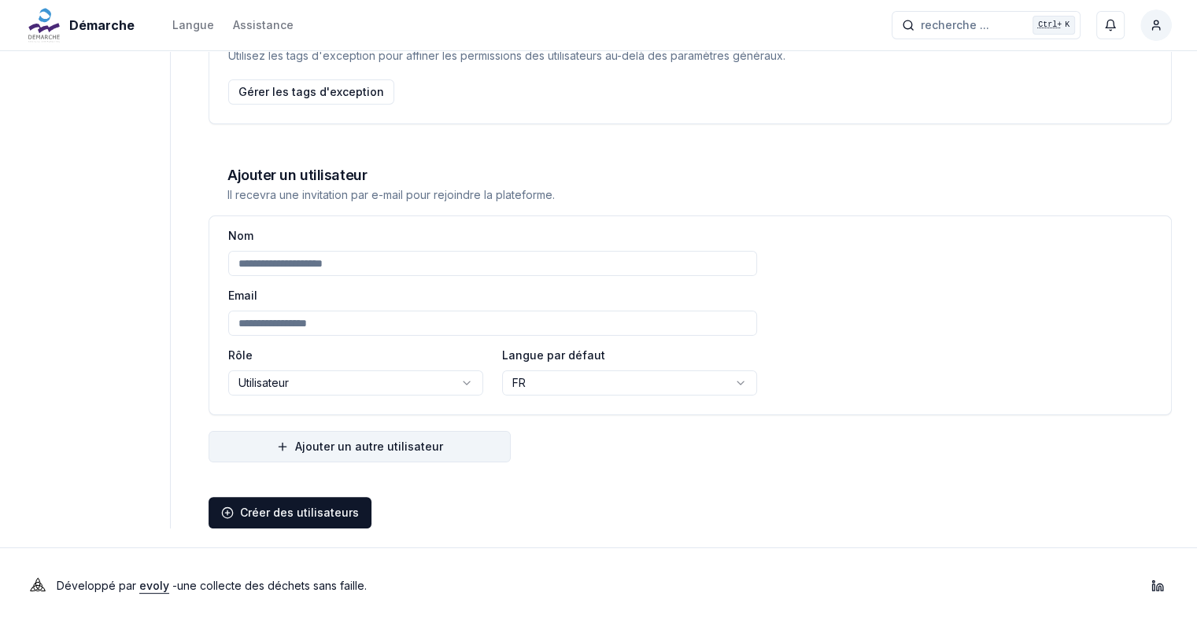
click at [350, 449] on button "Ajouter un autre utilisateur" at bounding box center [360, 446] width 302 height 31
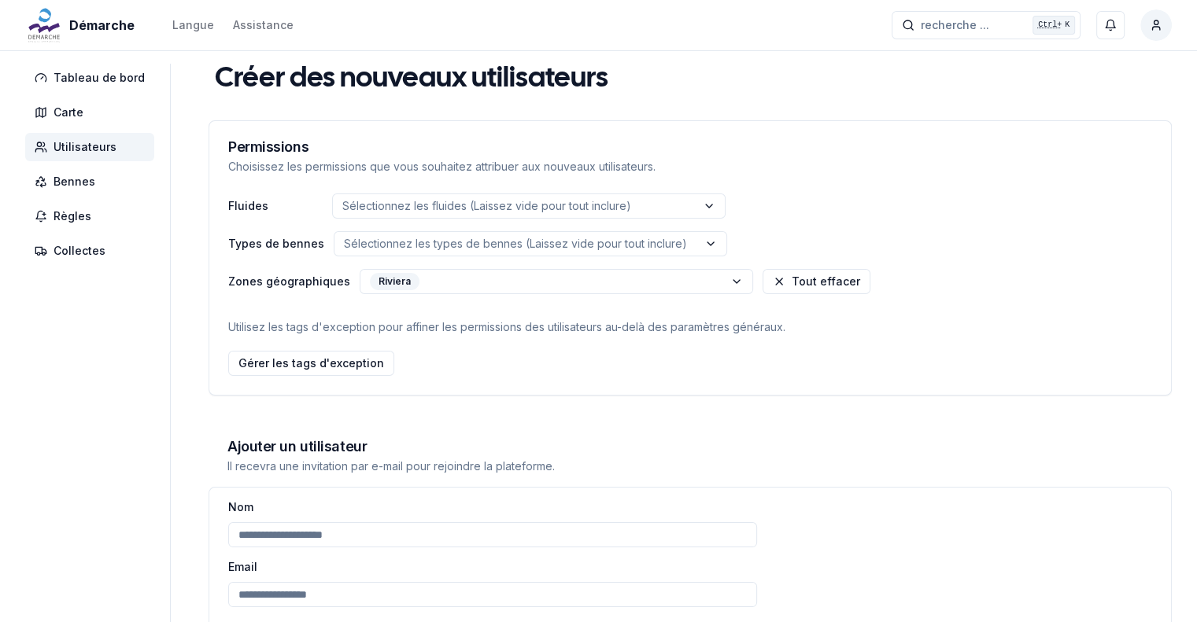
scroll to position [0, 0]
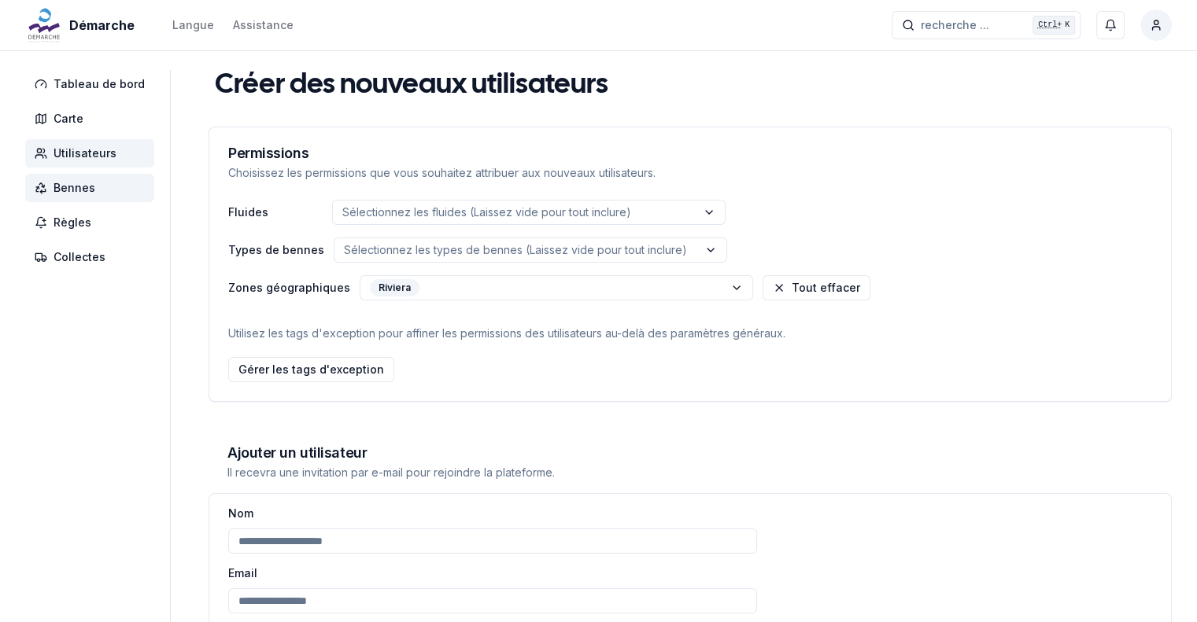
click at [89, 196] on span "Bennes" at bounding box center [89, 188] width 129 height 28
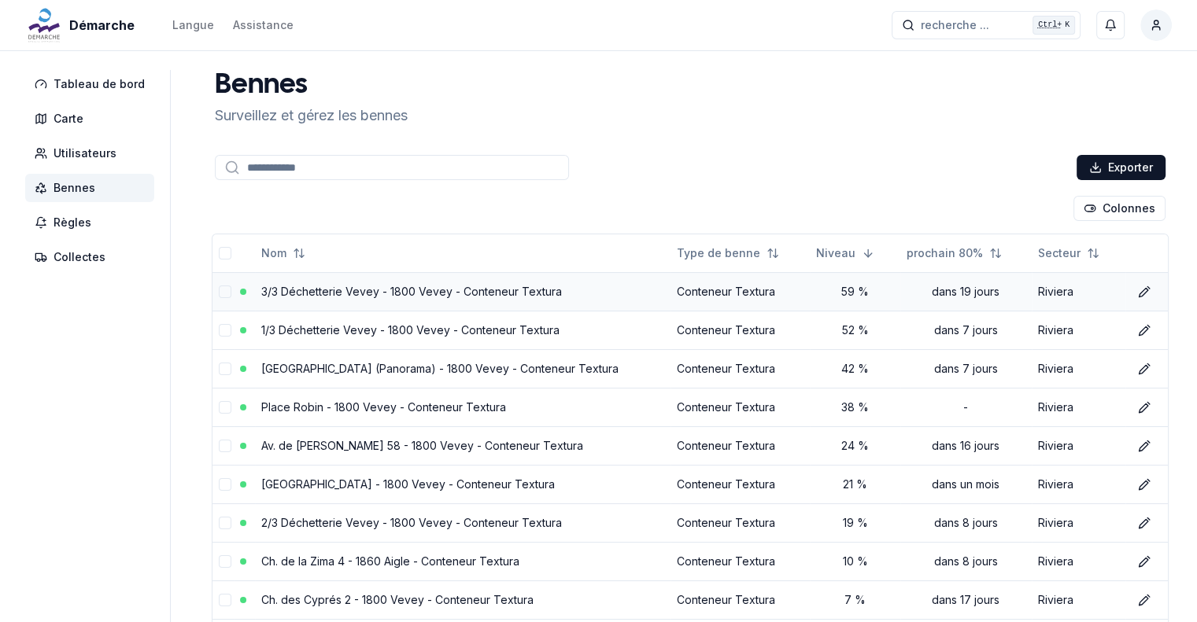
click at [442, 294] on link "3/3 Déchetterie Vevey - 1800 Vevey - Conteneur Textura" at bounding box center [411, 291] width 301 height 13
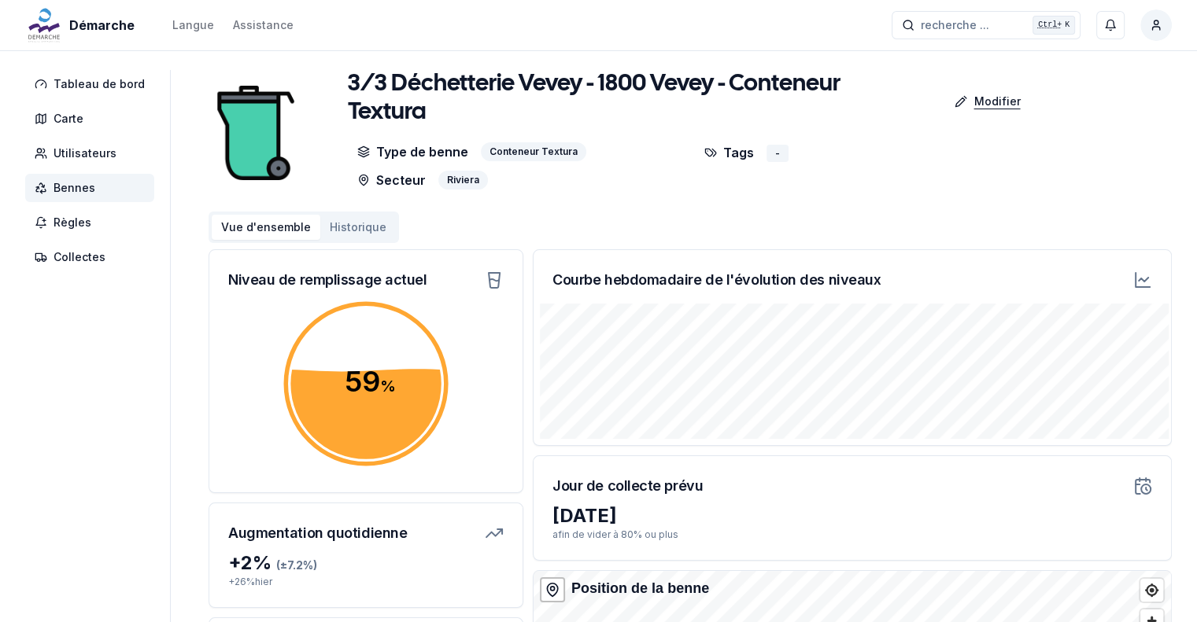
click at [981, 97] on p "Modifier" at bounding box center [996, 102] width 46 height 16
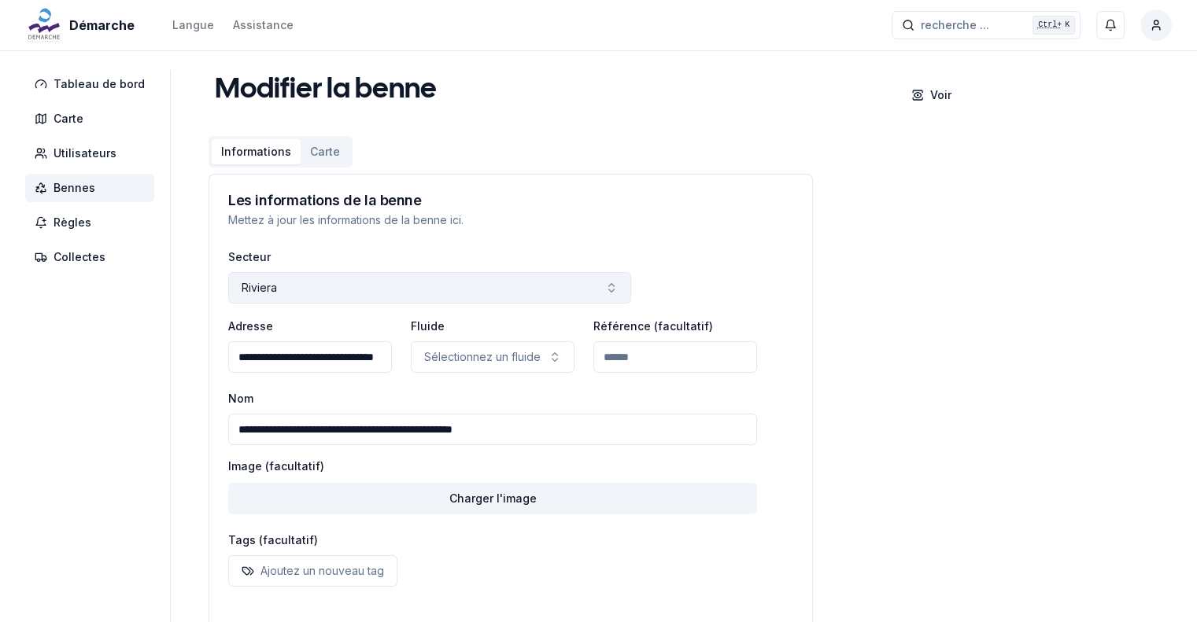
click at [327, 283] on button "Riviera" at bounding box center [429, 287] width 403 height 31
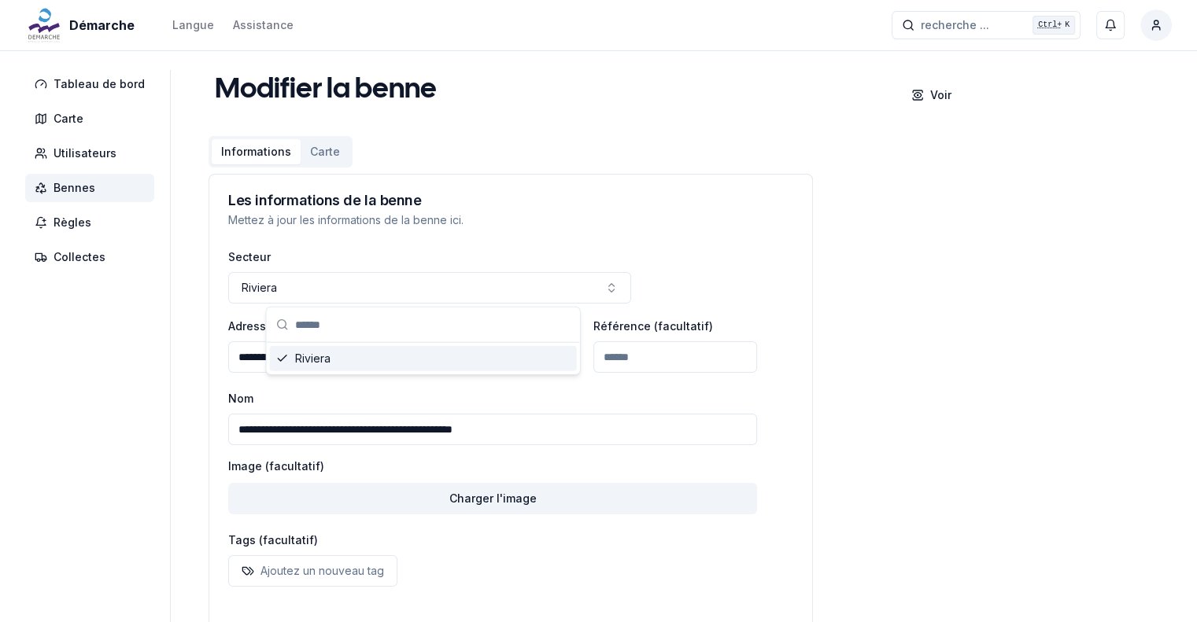
click at [485, 216] on p "Mettez à jour les informations de la benne ici." at bounding box center [510, 220] width 565 height 16
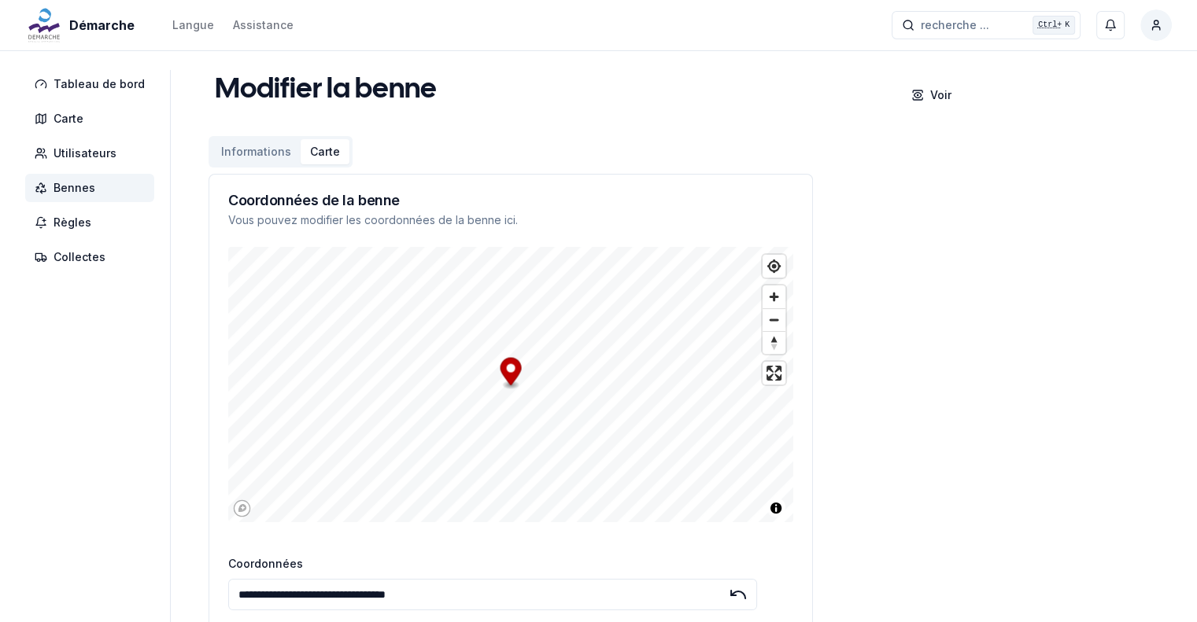
click at [320, 150] on button "Carte" at bounding box center [325, 151] width 49 height 25
click at [62, 111] on span "Carte" at bounding box center [69, 119] width 30 height 16
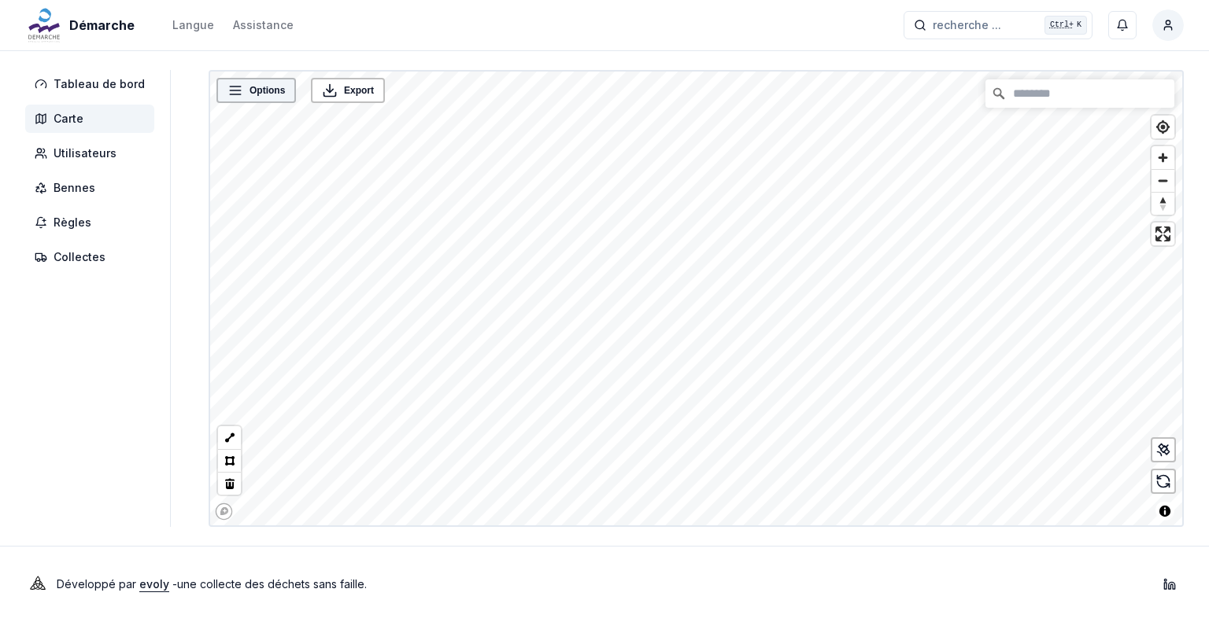
click at [268, 94] on span "Options" at bounding box center [266, 91] width 35 height 16
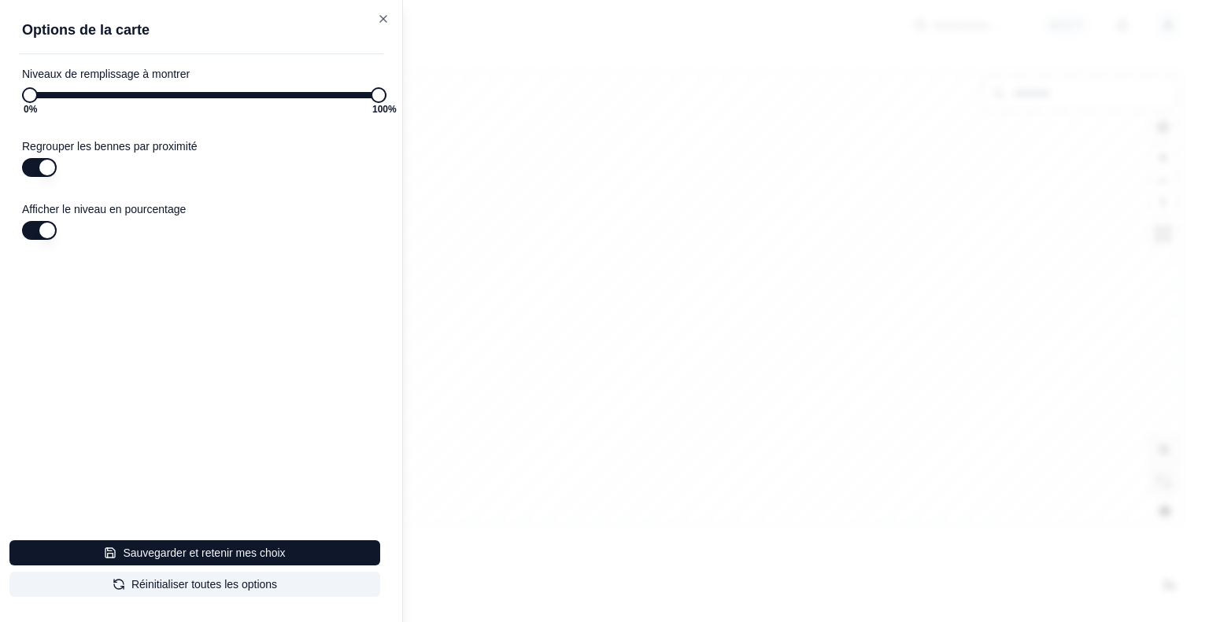
click at [40, 166] on button "button" at bounding box center [39, 167] width 35 height 19
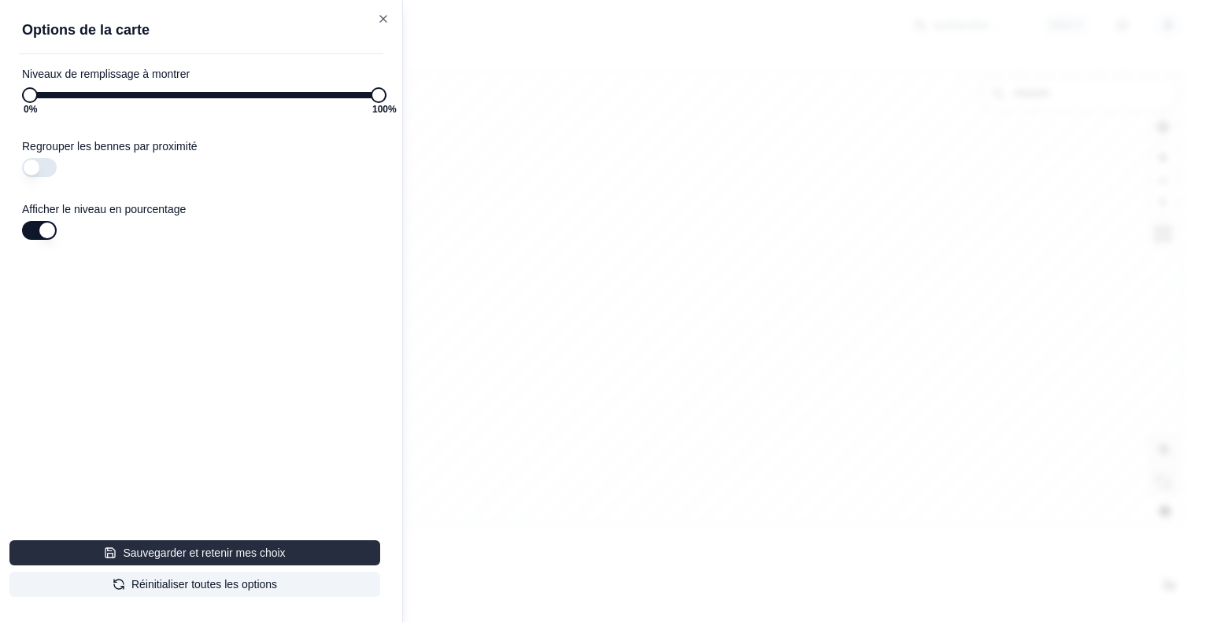
click at [192, 554] on button "Sauvegarder et retenir mes choix" at bounding box center [194, 553] width 371 height 25
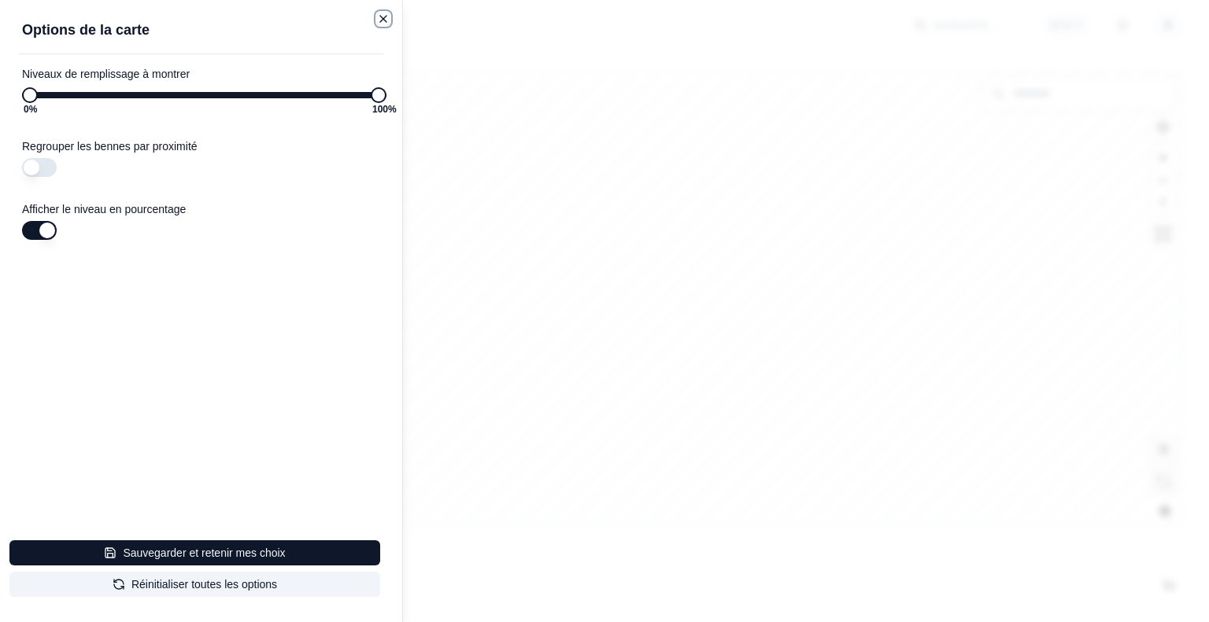
click at [384, 18] on icon "button" at bounding box center [383, 19] width 6 height 6
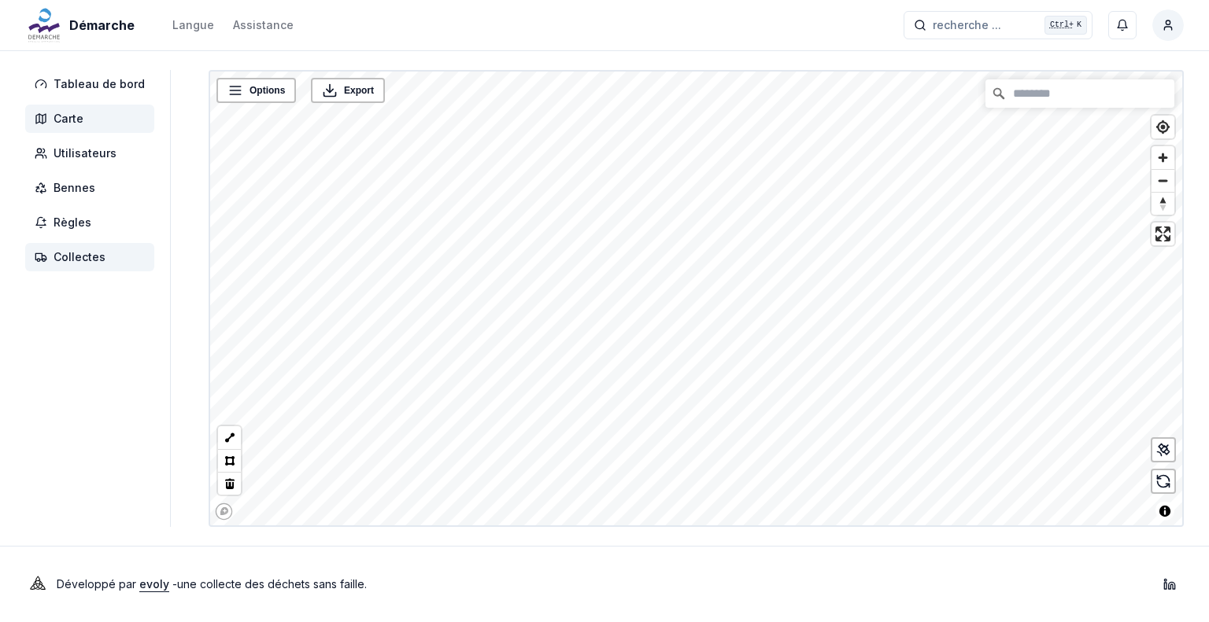
click at [94, 257] on span "Collectes" at bounding box center [80, 257] width 52 height 16
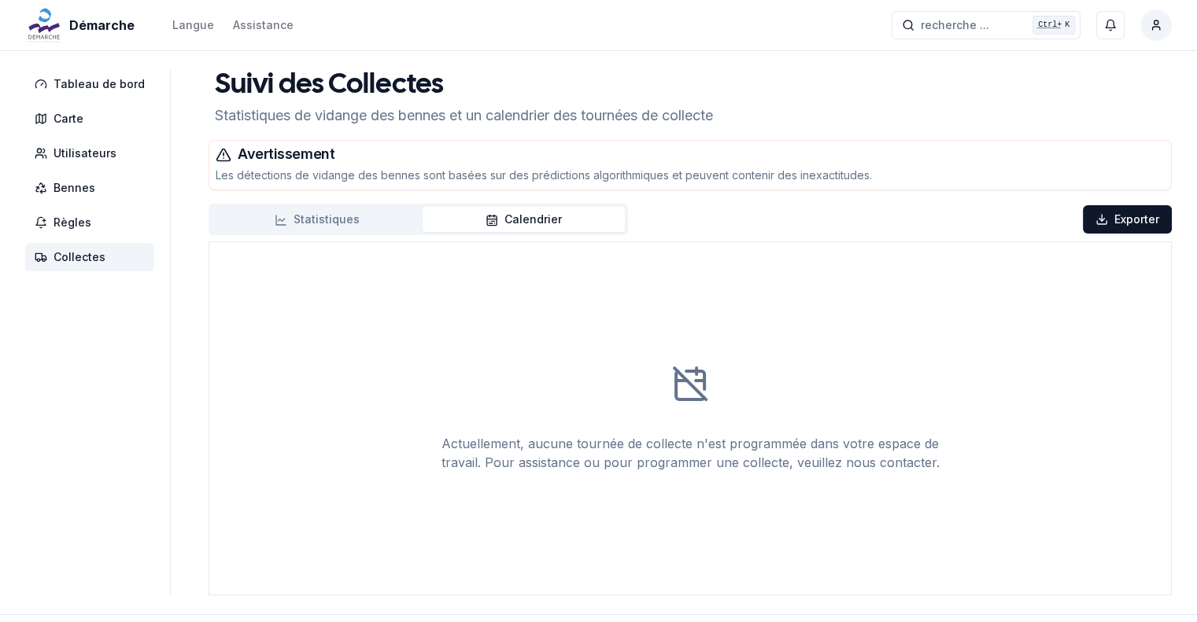
click at [323, 216] on button "Statistiques" at bounding box center [317, 219] width 211 height 25
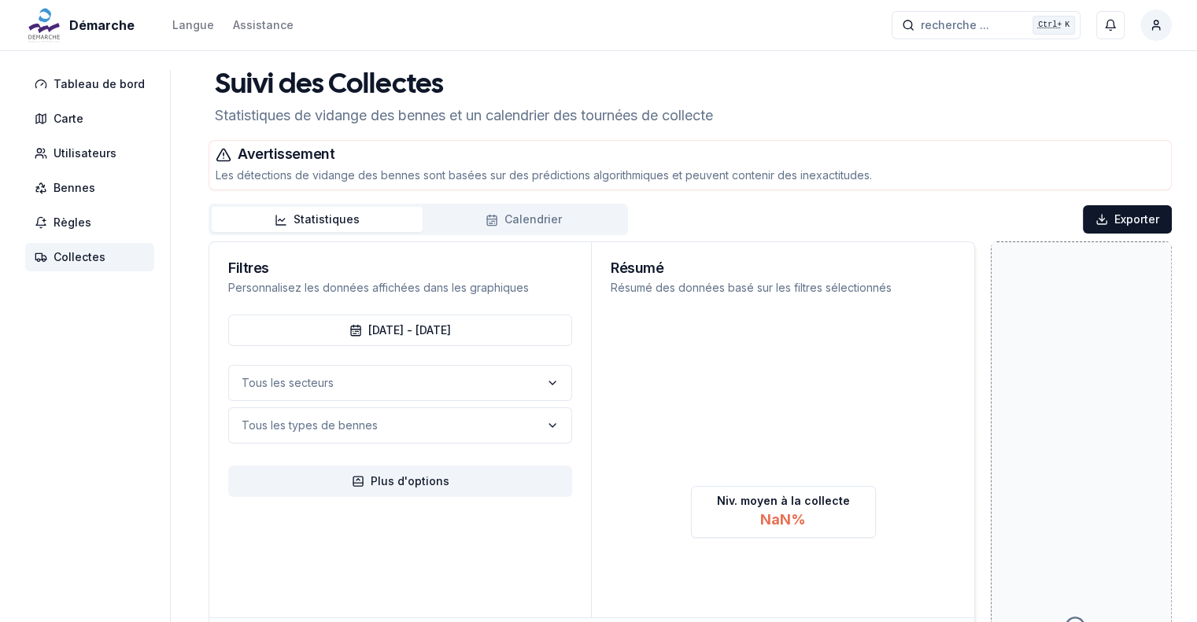
scroll to position [79, 0]
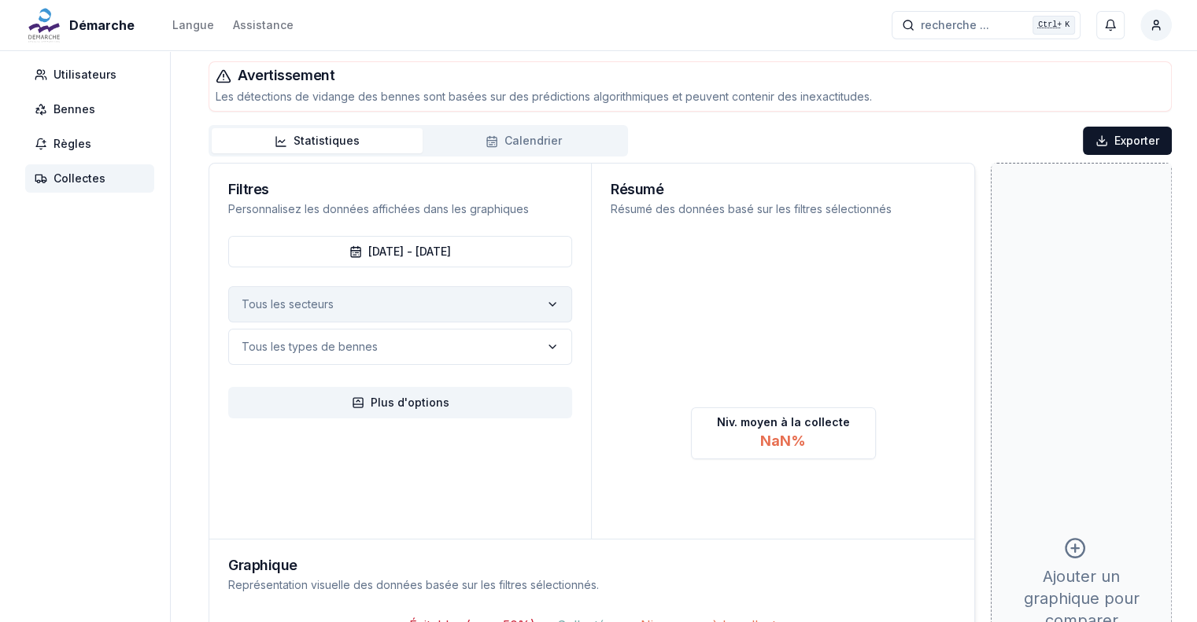
click at [350, 294] on button "Tous les secteurs" at bounding box center [400, 304] width 344 height 36
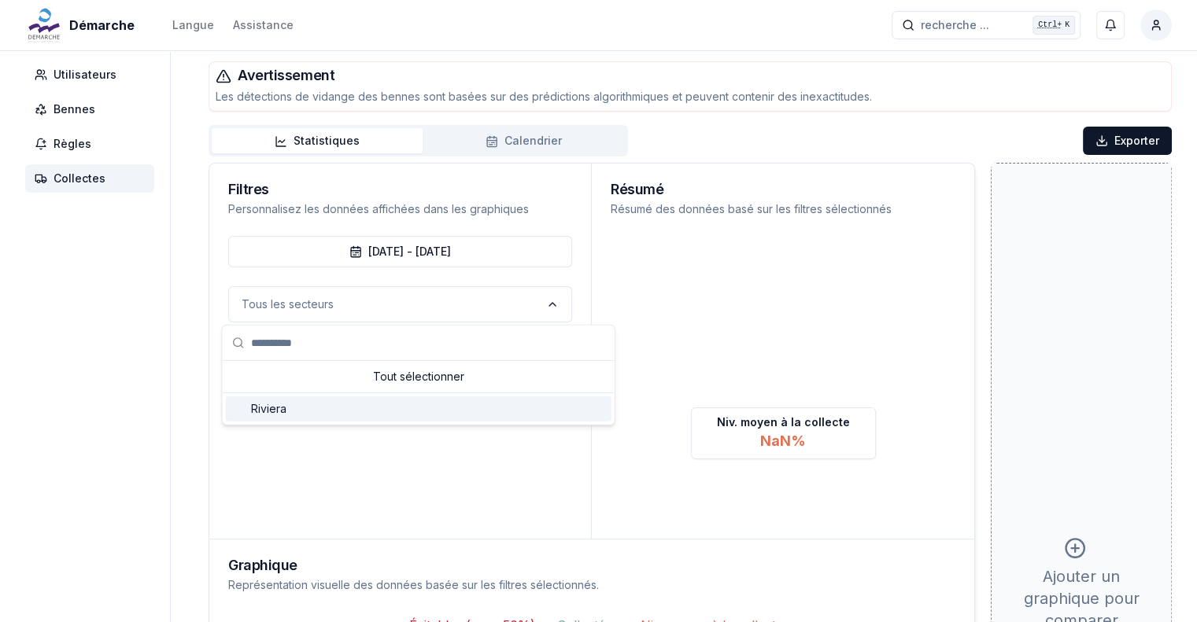
click at [318, 413] on div "Riviera" at bounding box center [419, 409] width 386 height 25
click at [334, 475] on div "[DATE] - [DATE] Riviera Tous les types de bennes Plus d'options" at bounding box center [400, 387] width 382 height 303
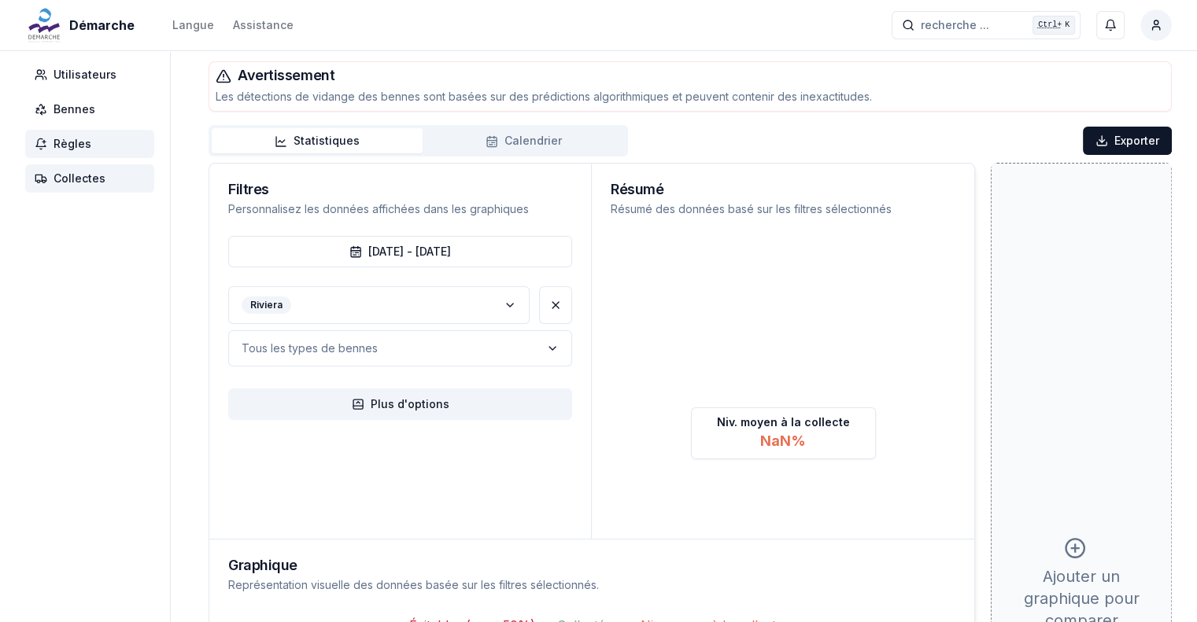
click at [72, 146] on span "Règles" at bounding box center [73, 144] width 38 height 16
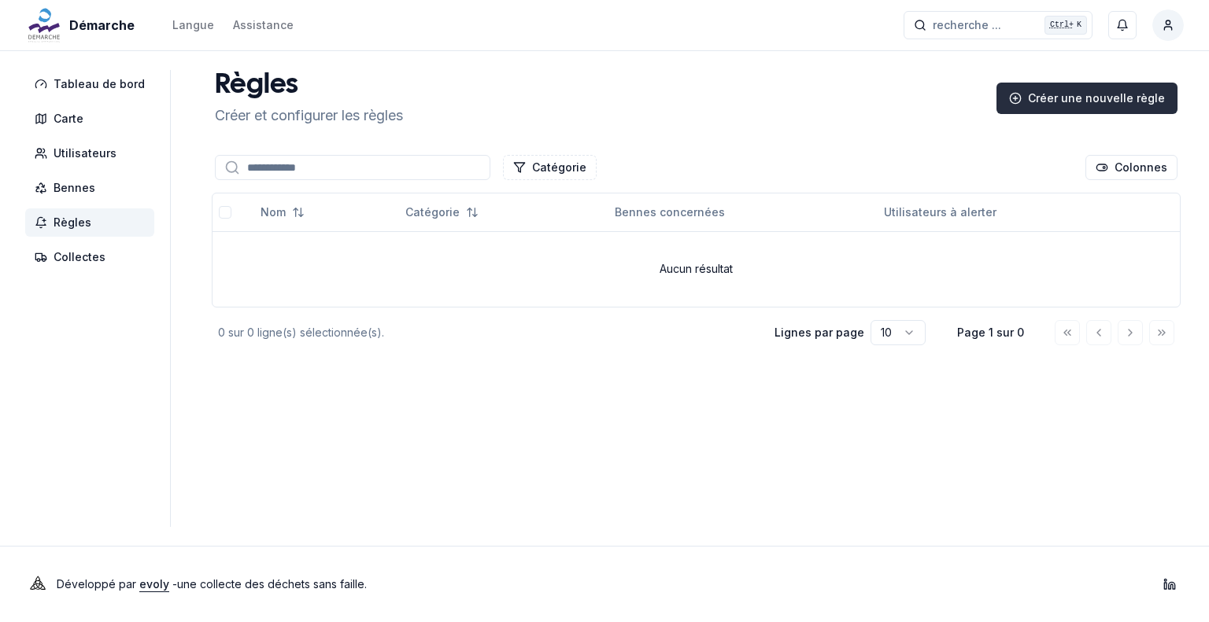
click at [1061, 91] on div "Créer une nouvelle règle" at bounding box center [1086, 98] width 181 height 31
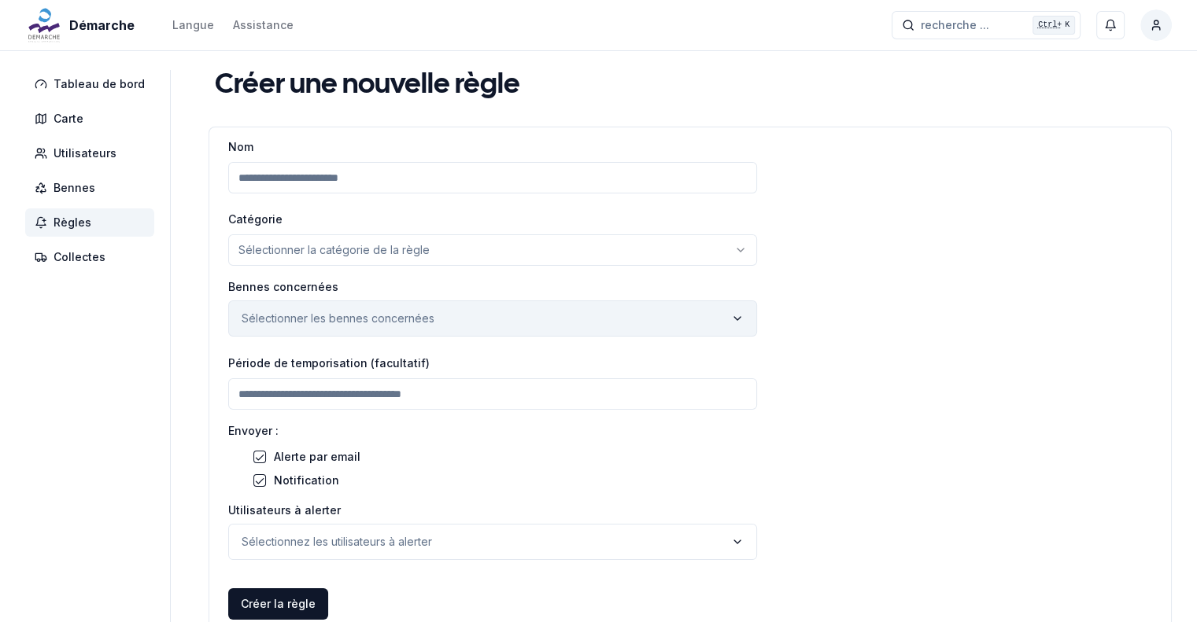
click at [361, 320] on p "Sélectionner les bennes concernées" at bounding box center [338, 319] width 193 height 16
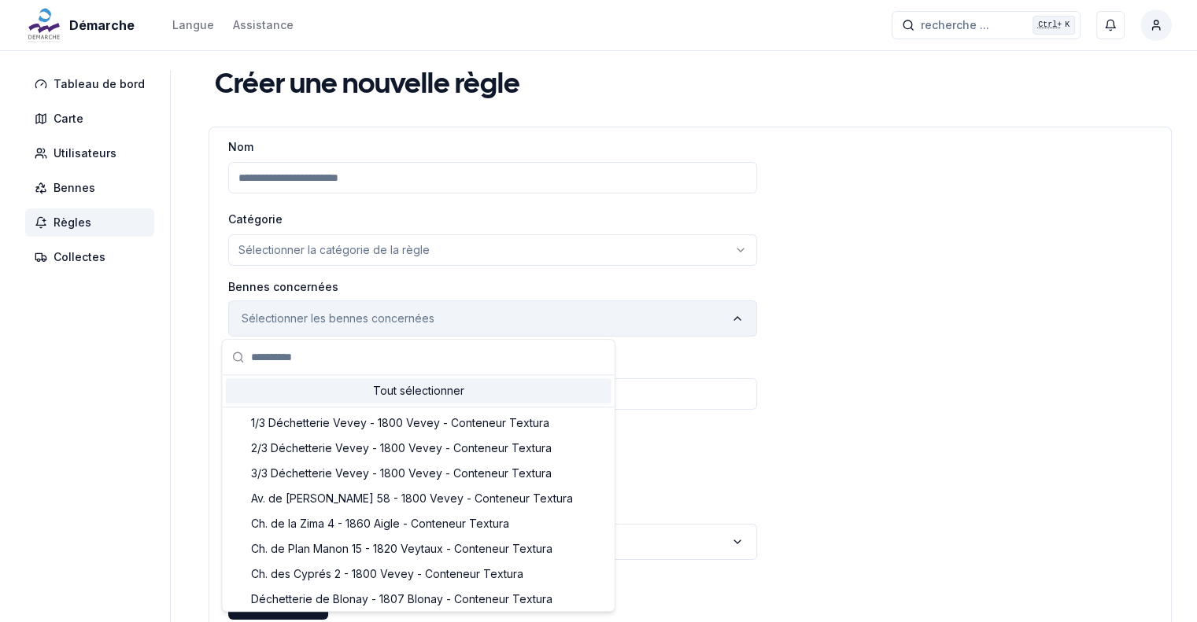
click at [361, 320] on p "Sélectionner les bennes concernées" at bounding box center [338, 319] width 193 height 16
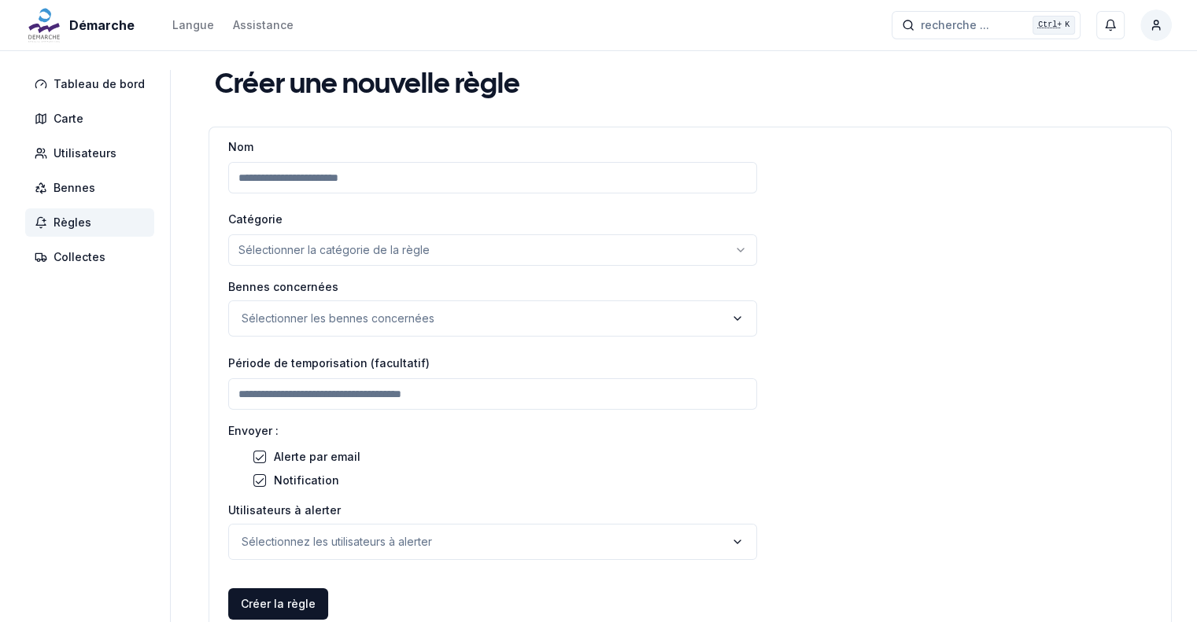
click at [330, 400] on input "number" at bounding box center [492, 394] width 529 height 31
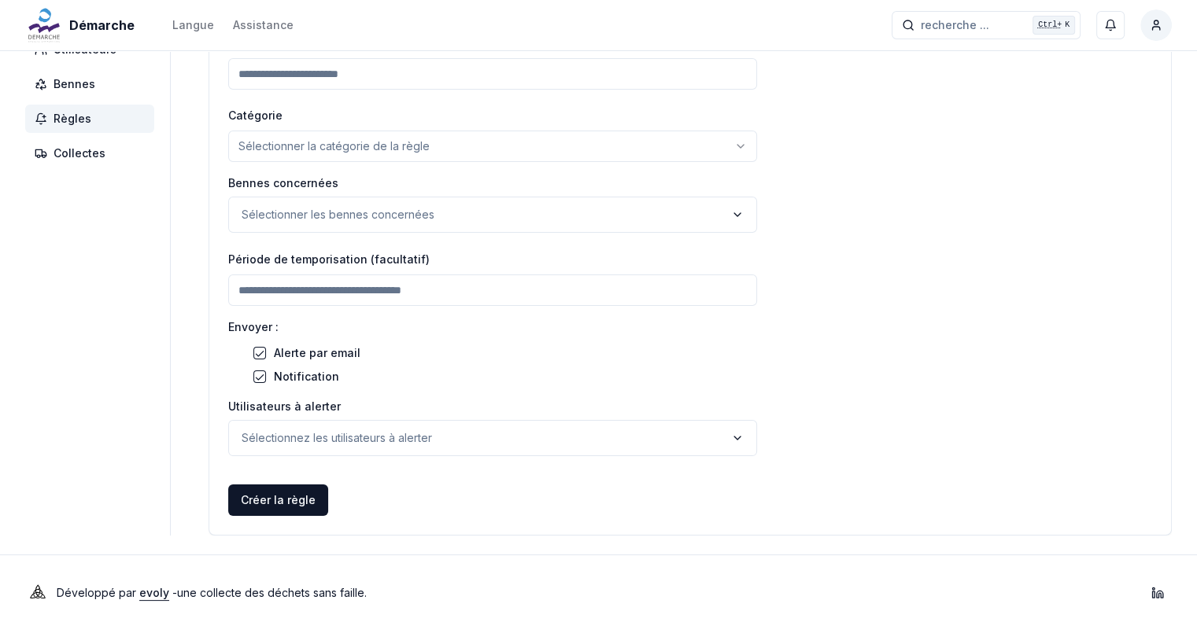
scroll to position [111, 0]
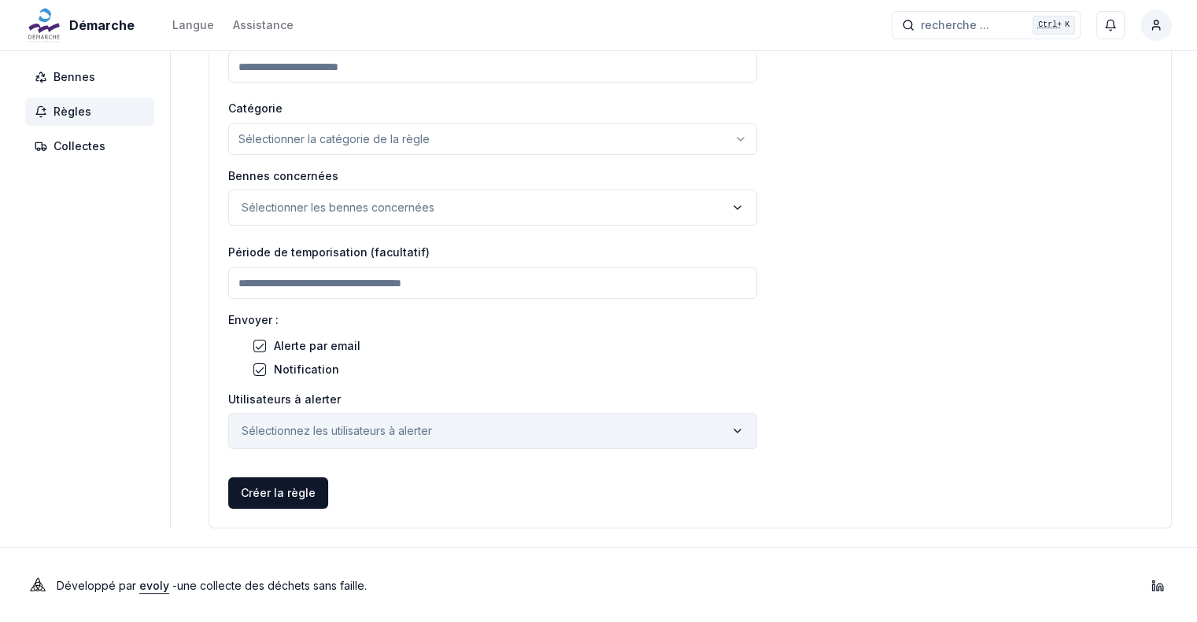
click at [321, 420] on button "Sélectionnez les utilisateurs à alerter" at bounding box center [492, 431] width 529 height 36
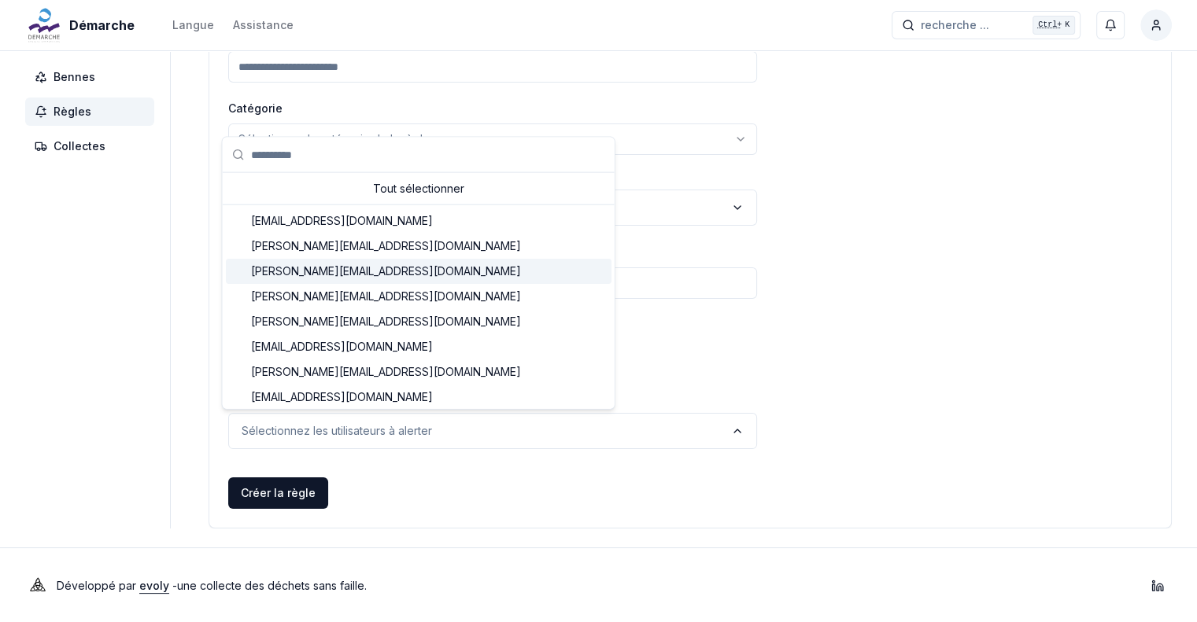
click at [937, 255] on div "Nom Catégorie Sélectionner la catégorie de la règle ****** ******* Bennes conce…" at bounding box center [690, 277] width 962 height 502
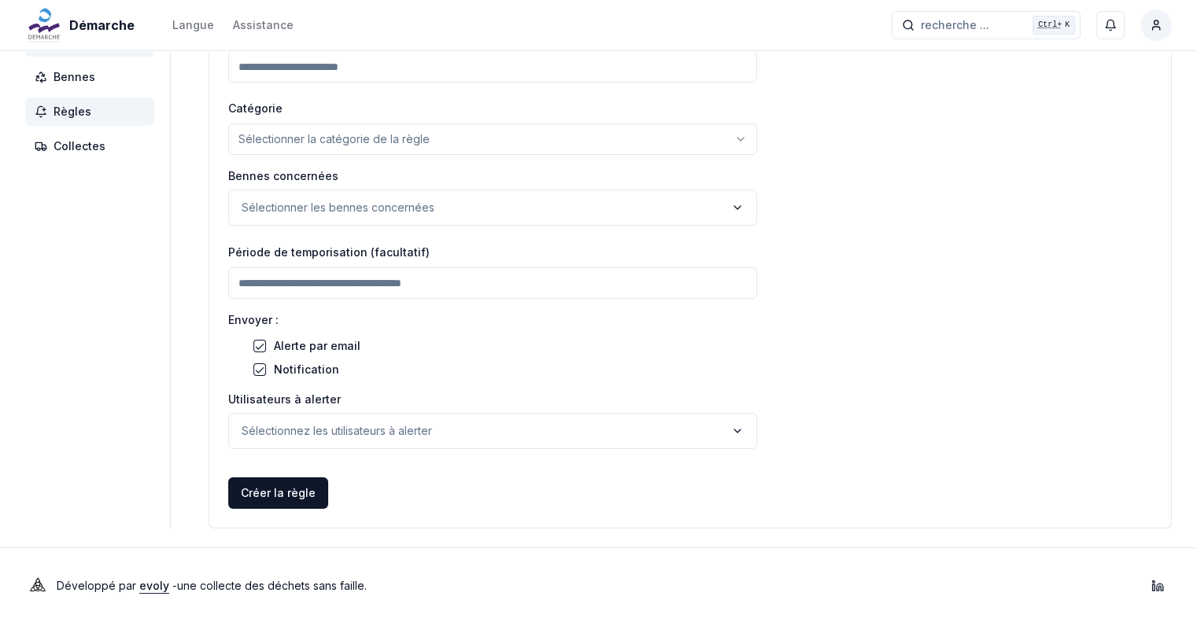
click at [74, 150] on span "Collectes" at bounding box center [80, 147] width 52 height 16
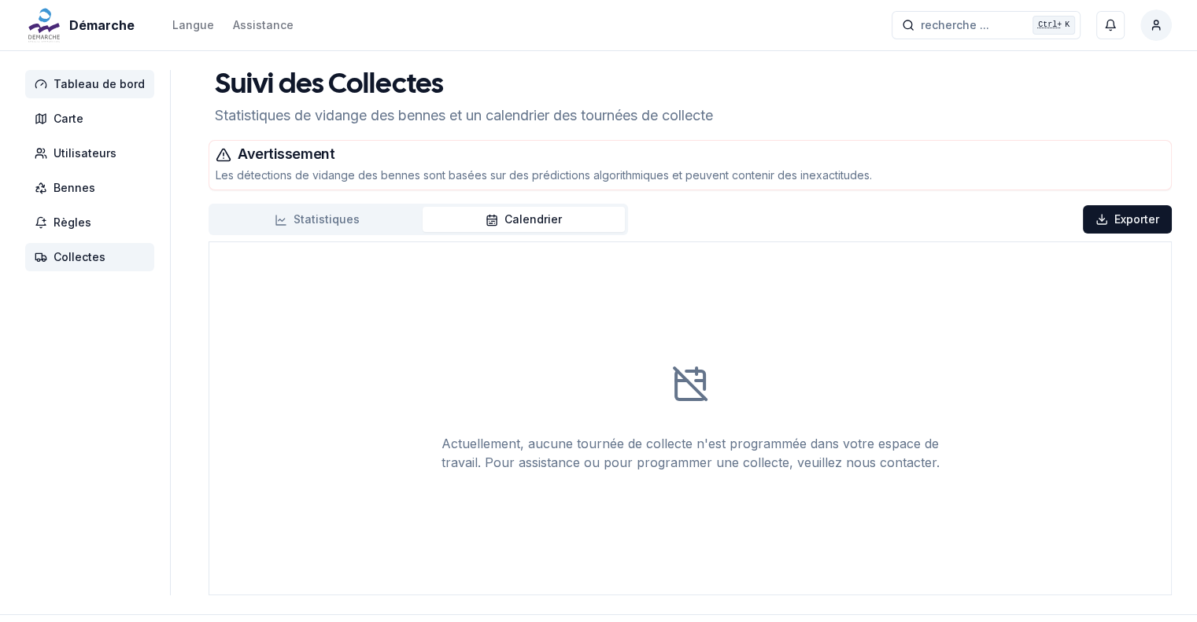
click at [80, 83] on span "Tableau de bord" at bounding box center [99, 84] width 91 height 16
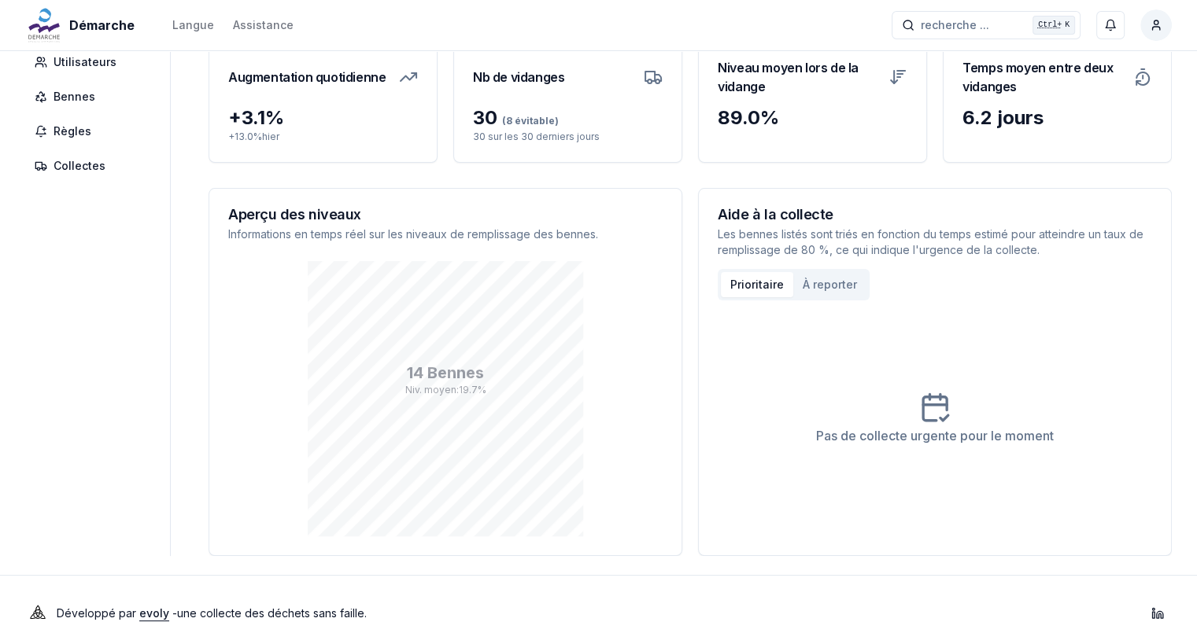
scroll to position [120, 0]
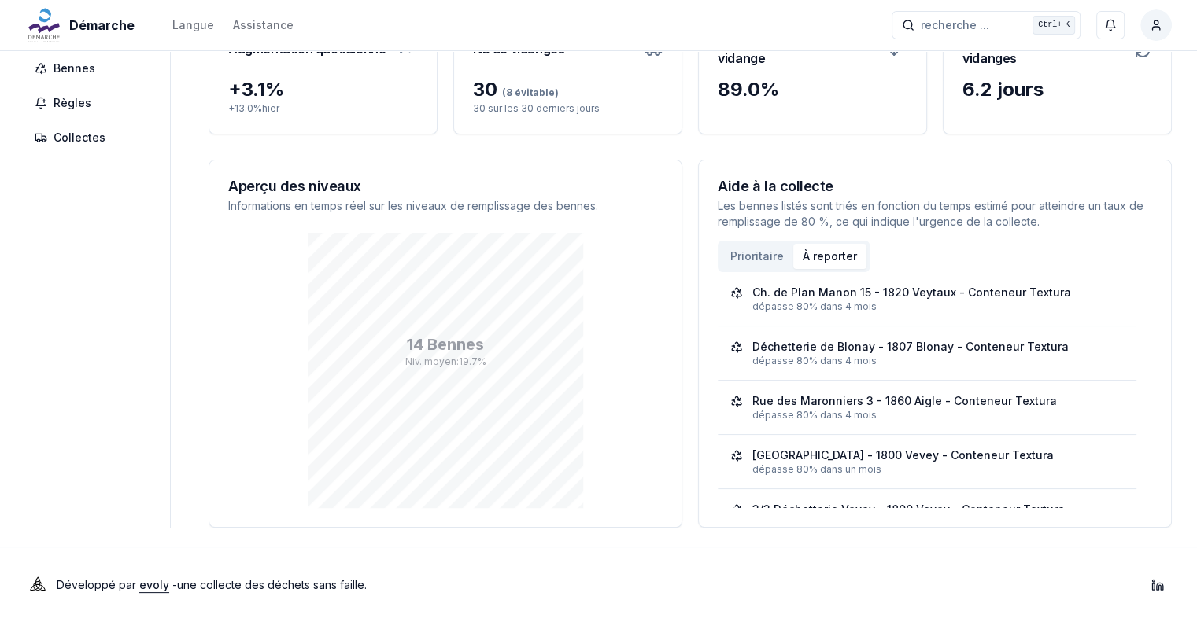
click at [826, 256] on button "À reporter" at bounding box center [829, 256] width 73 height 25
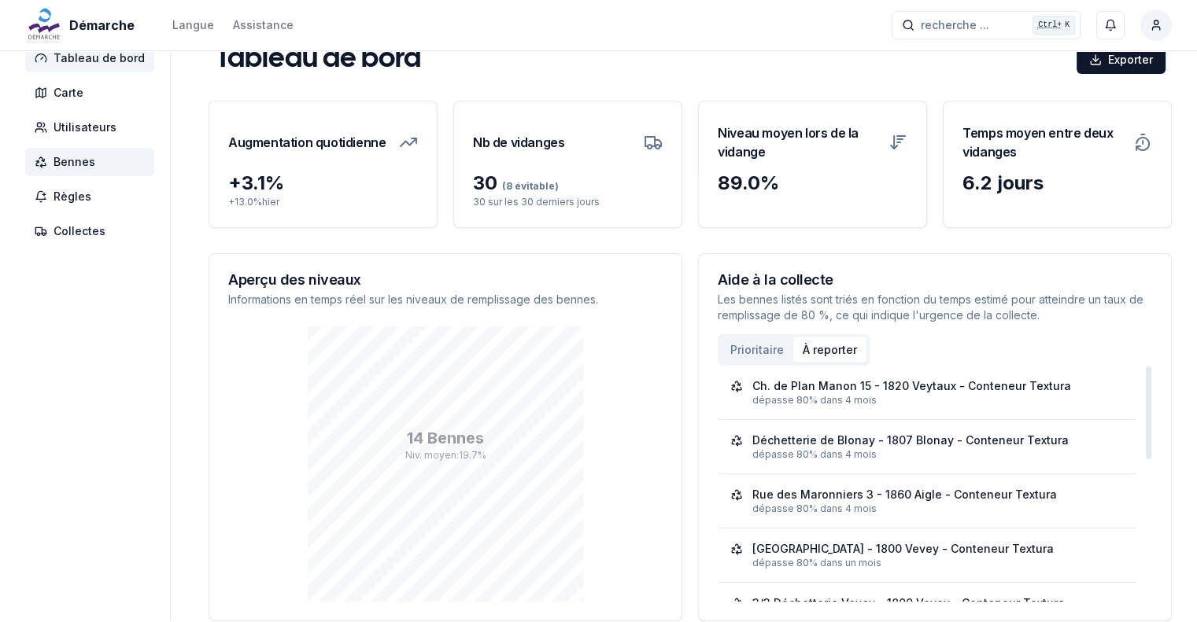
scroll to position [0, 0]
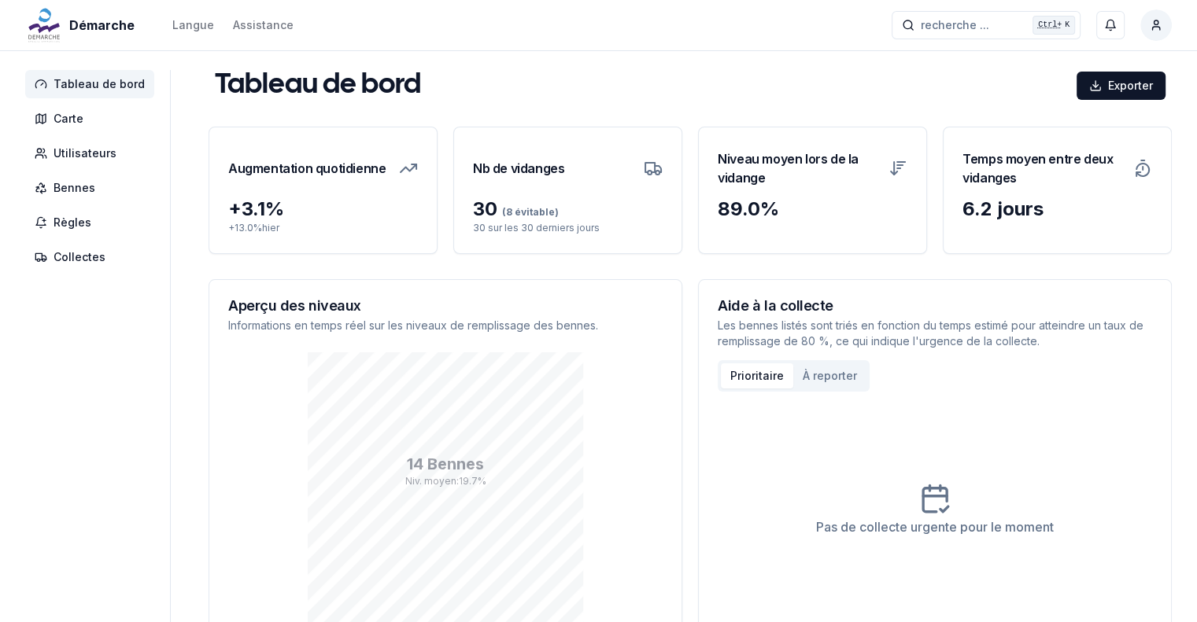
click at [743, 375] on button "Prioritaire" at bounding box center [757, 376] width 72 height 25
click at [85, 83] on span "Tableau de bord" at bounding box center [99, 84] width 91 height 16
click at [76, 185] on span "Bennes" at bounding box center [75, 188] width 42 height 16
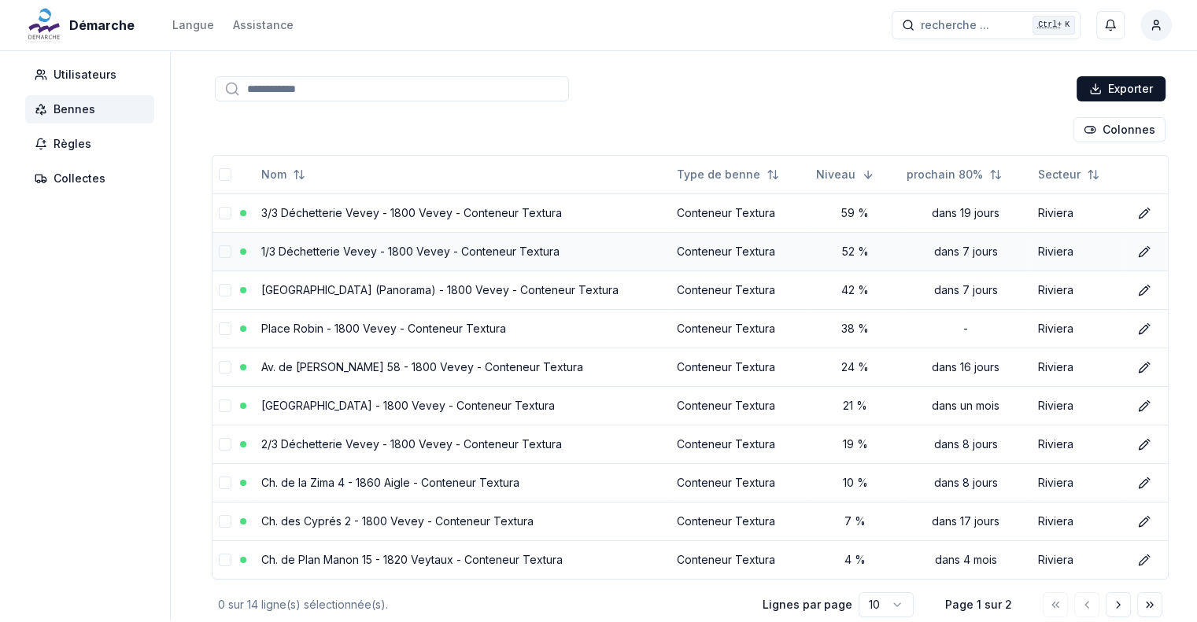
scroll to position [157, 0]
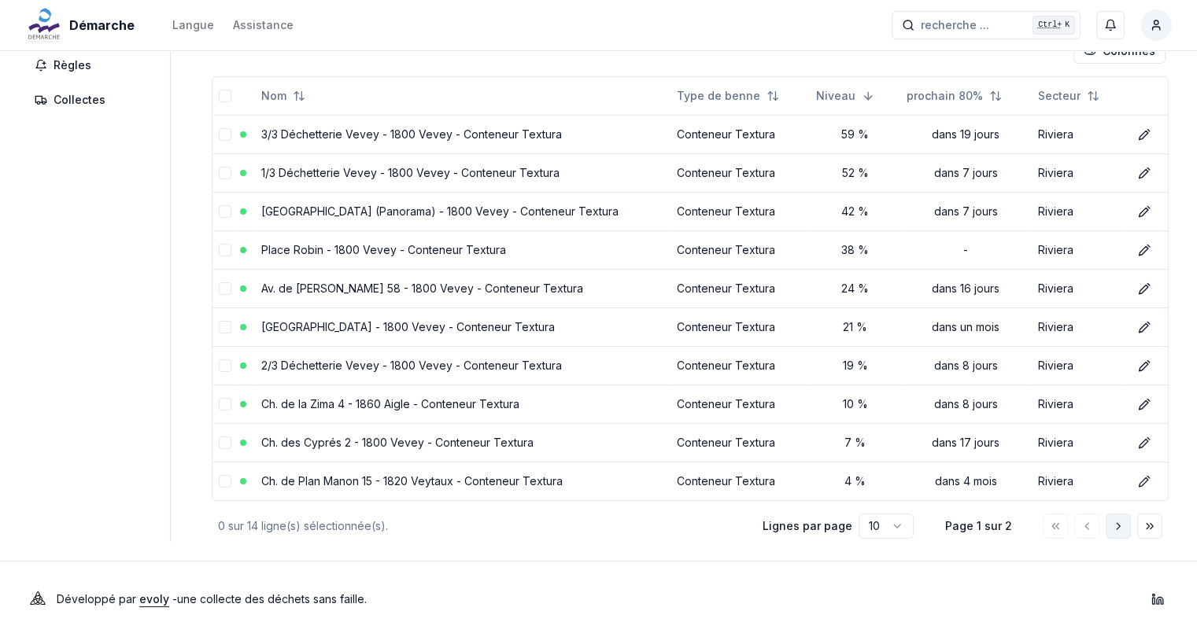
click at [1124, 524] on icon "Aller à la page suivante" at bounding box center [1118, 526] width 13 height 13
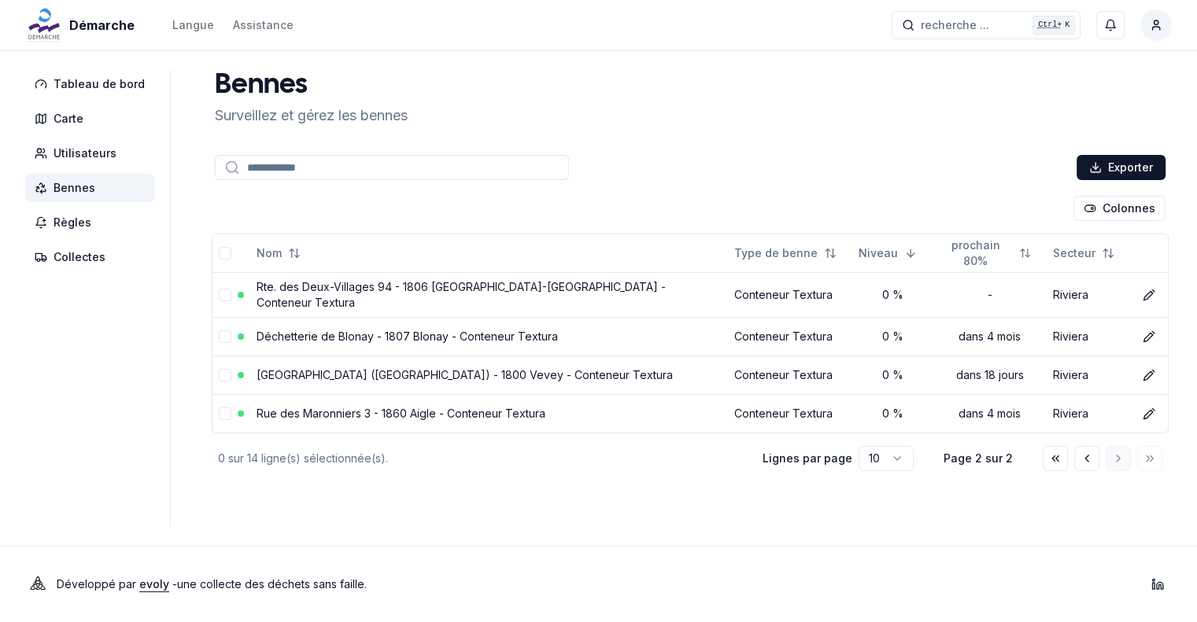
scroll to position [0, 0]
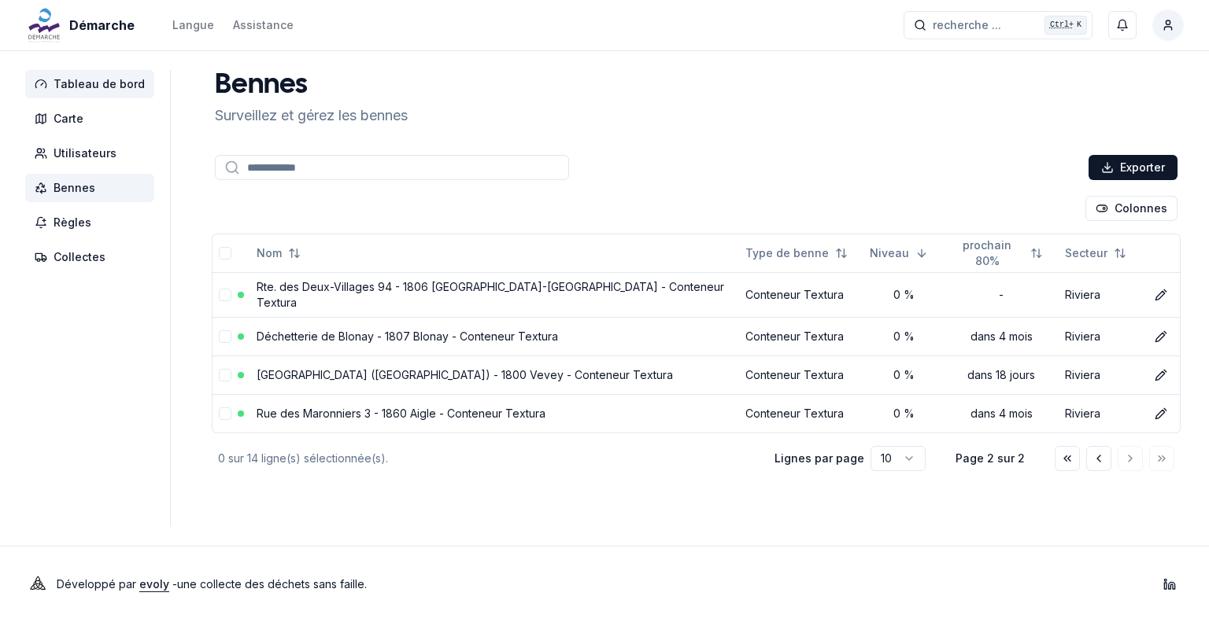
click at [77, 81] on span "Tableau de bord" at bounding box center [99, 84] width 91 height 16
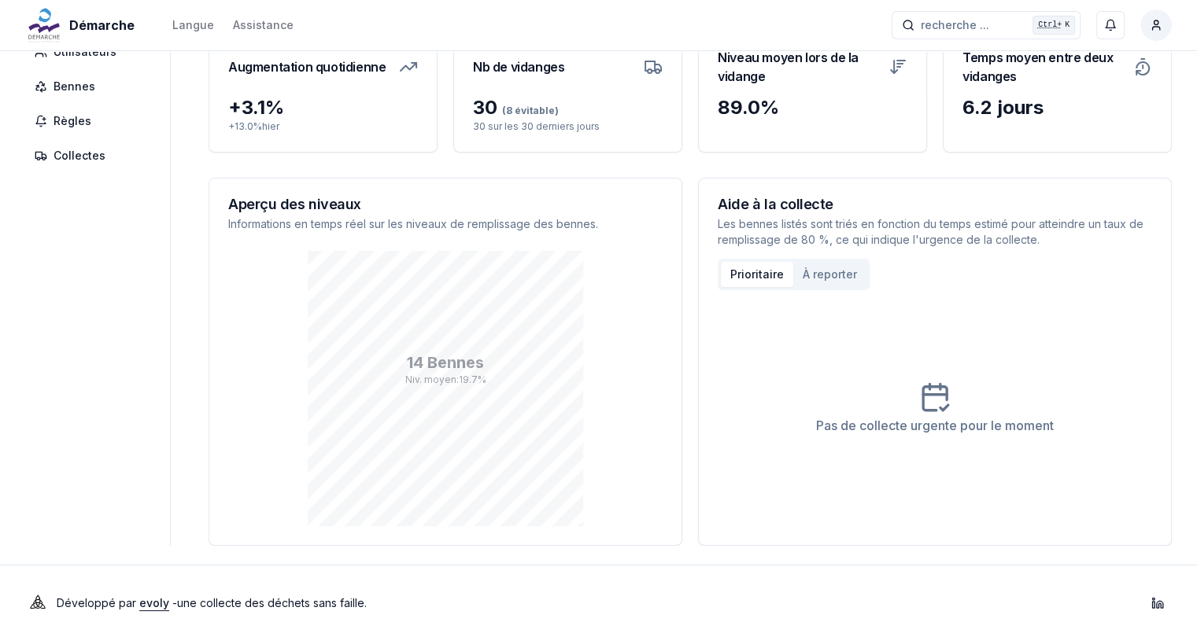
scroll to position [120, 0]
